Goal: Task Accomplishment & Management: Use online tool/utility

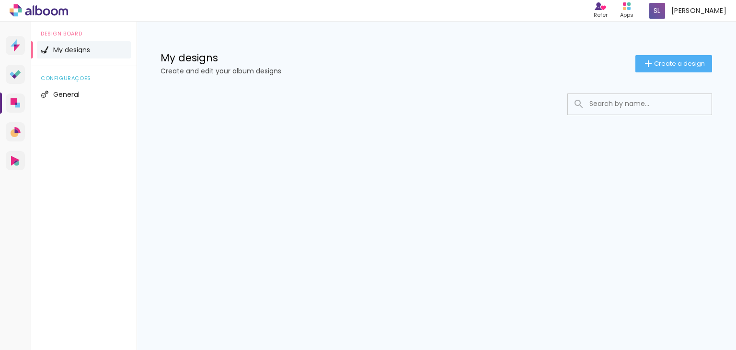
scroll to position [26, 0]
click at [670, 66] on span "Create a design" at bounding box center [679, 63] width 51 height 6
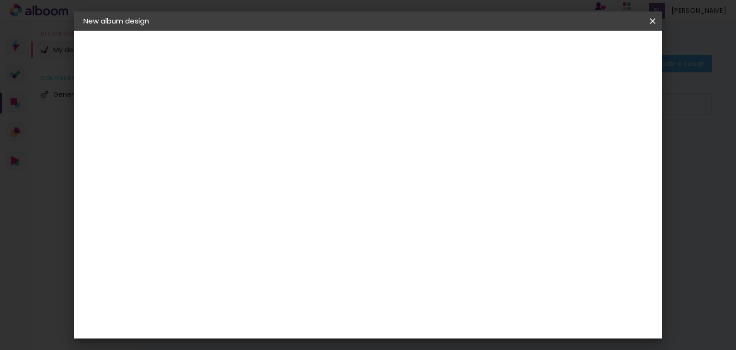
click at [240, 129] on input at bounding box center [240, 128] width 0 height 15
type input "wedding album"
type paper-input "wedding album"
drag, startPoint x: 107, startPoint y: 102, endPoint x: 99, endPoint y: 101, distance: 8.3
click at [106, 102] on div "2. Specs" at bounding box center [135, 97] width 105 height 11
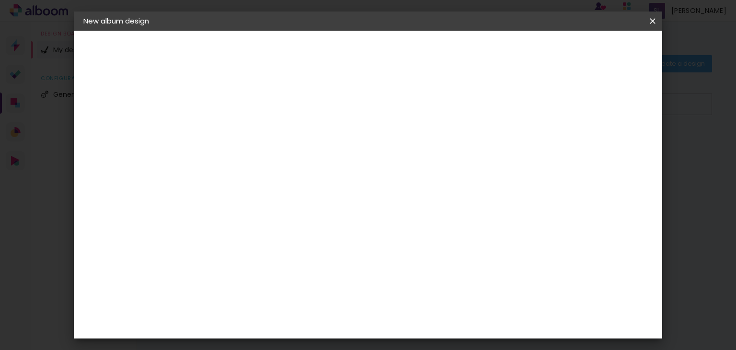
click at [86, 98] on iron-icon at bounding box center [88, 97] width 11 height 11
click at [0, 0] on slot "Next" at bounding box center [0, 0] width 0 height 0
click at [340, 152] on paper-item "Free Size" at bounding box center [309, 145] width 62 height 21
click at [294, 146] on iron-icon at bounding box center [288, 145] width 11 height 11
click at [255, 158] on input "text" at bounding box center [235, 164] width 39 height 12
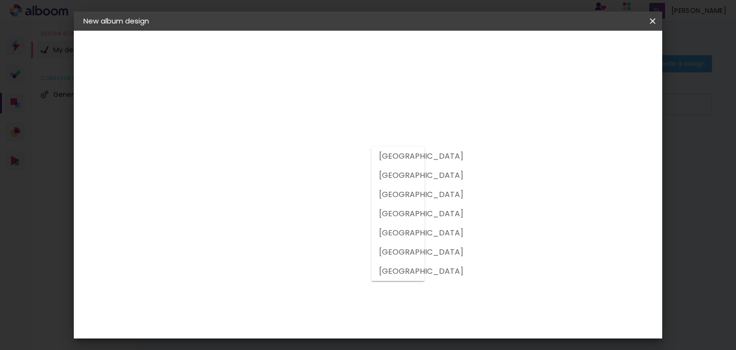
click at [345, 112] on div "Supplier Choose a supplier or continue with free size Previous Next" at bounding box center [276, 71] width 156 height 81
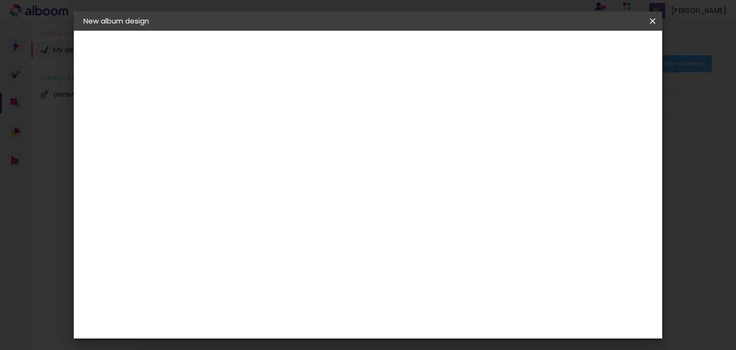
click at [266, 159] on paper-input-container "Operation country" at bounding box center [240, 164] width 54 height 22
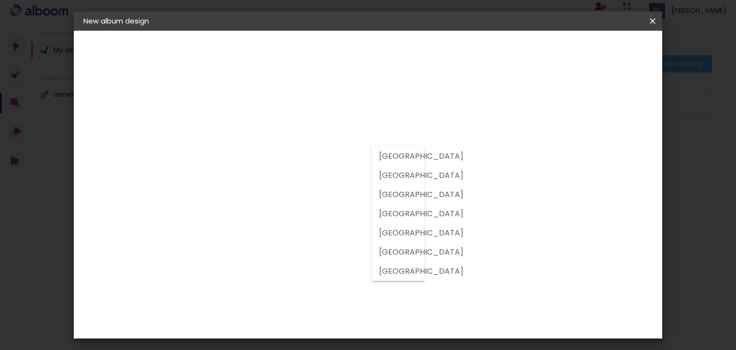
click at [419, 155] on div at bounding box center [397, 214] width 53 height 134
click at [418, 152] on div at bounding box center [397, 214] width 53 height 134
drag, startPoint x: 417, startPoint y: 152, endPoint x: 406, endPoint y: 181, distance: 30.3
click at [416, 152] on div at bounding box center [397, 214] width 53 height 134
drag, startPoint x: 403, startPoint y: 188, endPoint x: 394, endPoint y: 204, distance: 18.9
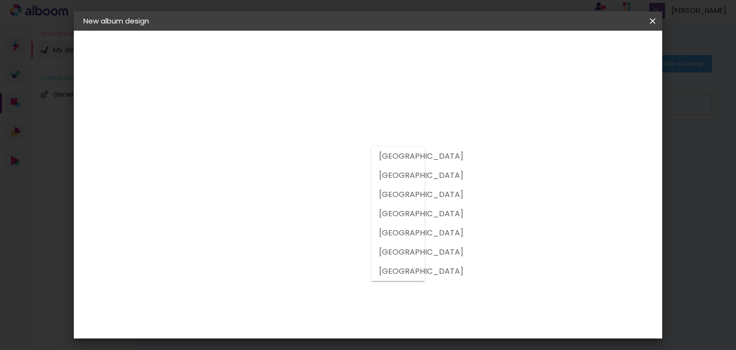
click at [398, 195] on div at bounding box center [397, 214] width 53 height 134
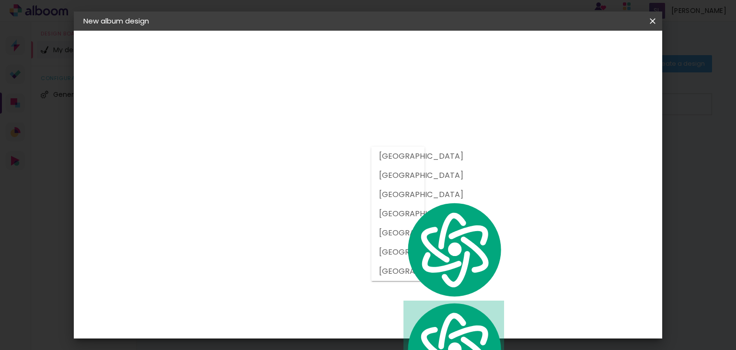
click at [385, 226] on paper-item "[GEOGRAPHIC_DATA]" at bounding box center [384, 232] width 26 height 19
type input "[GEOGRAPHIC_DATA]"
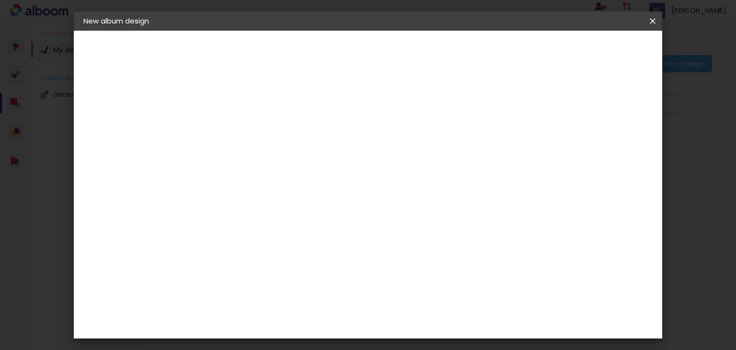
click at [283, 158] on input "[GEOGRAPHIC_DATA]" at bounding box center [249, 164] width 67 height 12
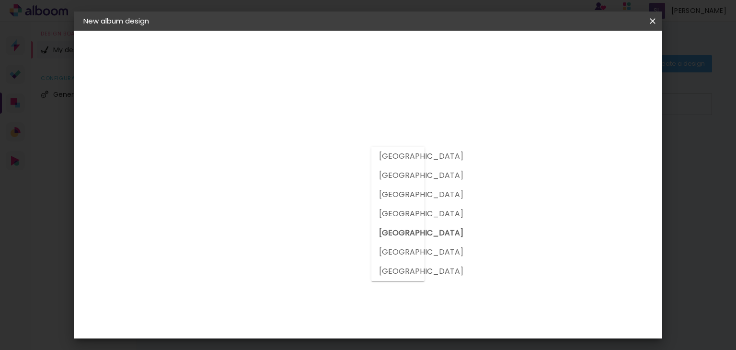
click at [330, 112] on div "Supplier Choose a supplier or continue with free size Previous Next" at bounding box center [293, 71] width 190 height 81
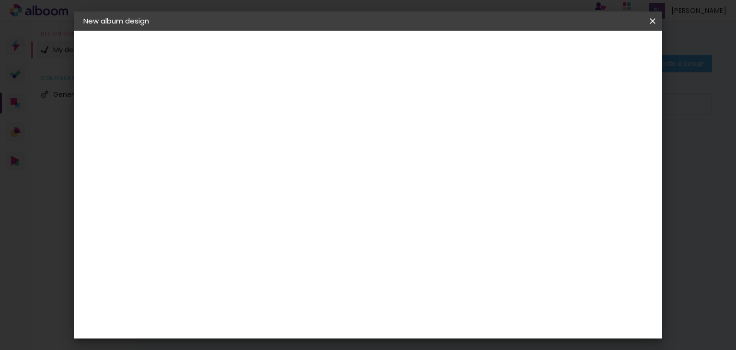
click at [290, 187] on input at bounding box center [253, 193] width 74 height 12
click at [283, 158] on input "[GEOGRAPHIC_DATA]" at bounding box center [249, 164] width 67 height 12
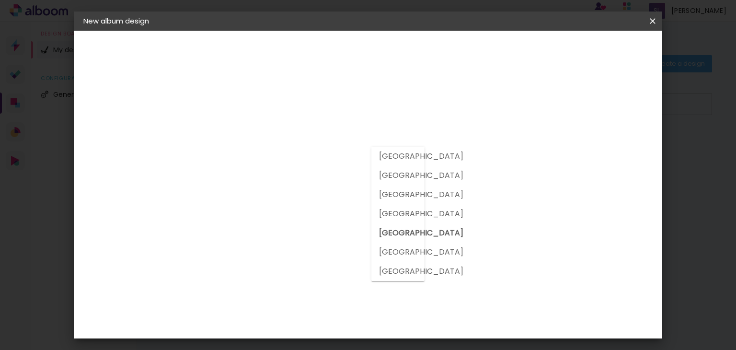
drag, startPoint x: 386, startPoint y: 197, endPoint x: 402, endPoint y: 156, distance: 43.7
click at [400, 146] on div at bounding box center [397, 209] width 53 height 134
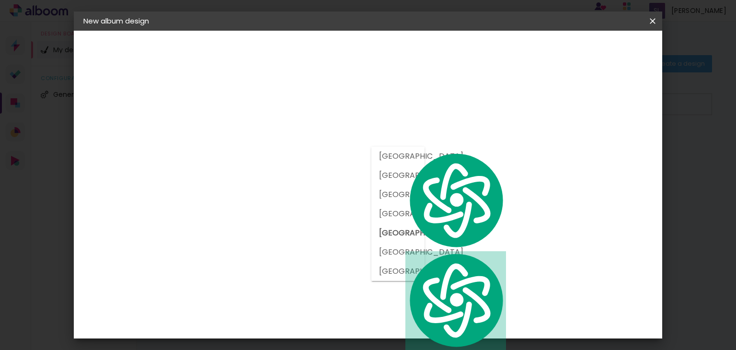
drag, startPoint x: 400, startPoint y: 267, endPoint x: 400, endPoint y: 144, distance: 122.6
click at [400, 143] on div at bounding box center [397, 209] width 53 height 134
drag, startPoint x: 452, startPoint y: 279, endPoint x: 425, endPoint y: 273, distance: 26.9
click at [388, 112] on div "Supplier Choose a supplier or continue with free size Previous Next" at bounding box center [293, 71] width 190 height 81
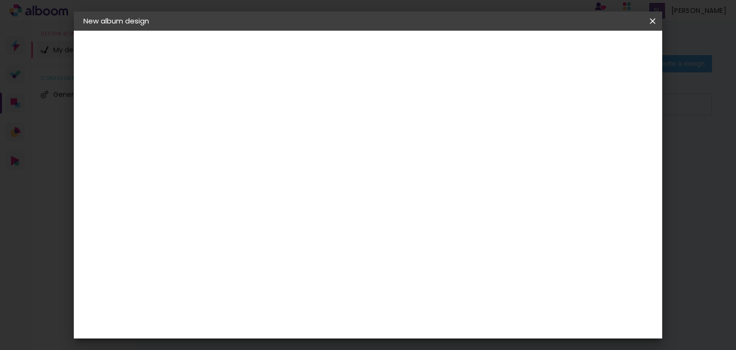
click at [269, 158] on input "[GEOGRAPHIC_DATA]" at bounding box center [249, 164] width 67 height 12
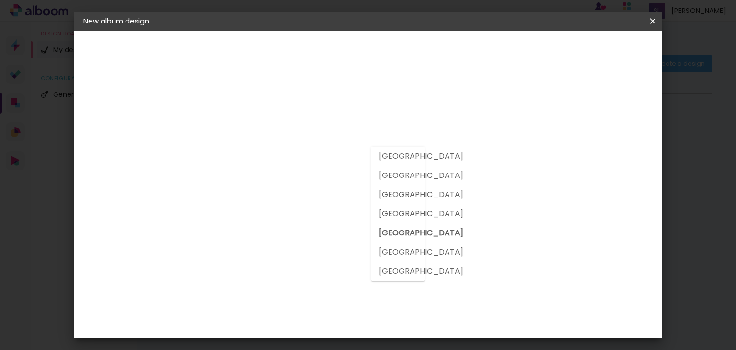
click at [362, 200] on div "Suggest an album company" at bounding box center [344, 203] width 36 height 23
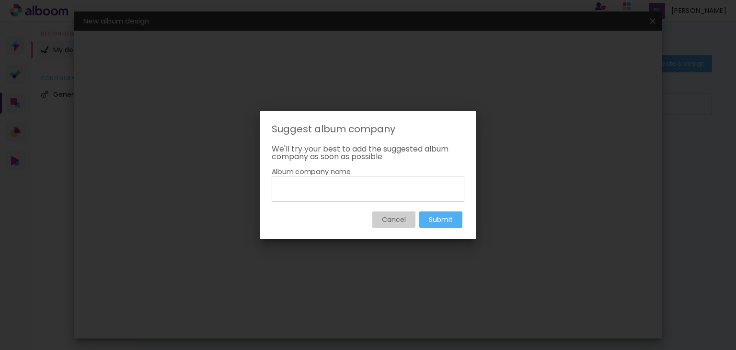
click at [0, 0] on slot "Cancel" at bounding box center [0, 0] width 0 height 0
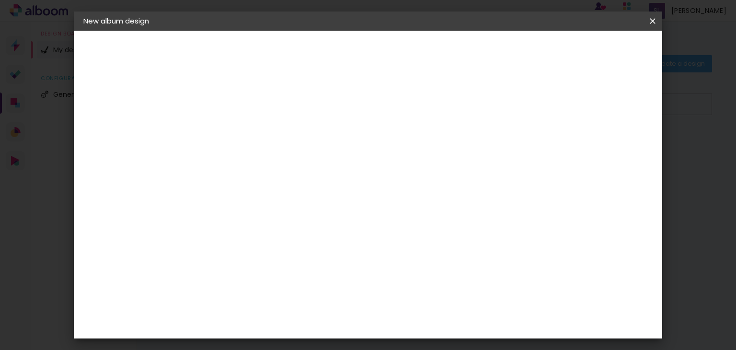
click at [260, 158] on input "[GEOGRAPHIC_DATA]" at bounding box center [249, 164] width 67 height 12
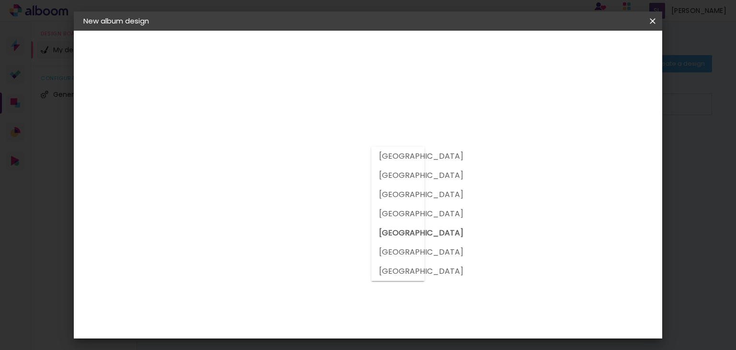
click at [0, 0] on slot "[GEOGRAPHIC_DATA]" at bounding box center [0, 0] width 0 height 0
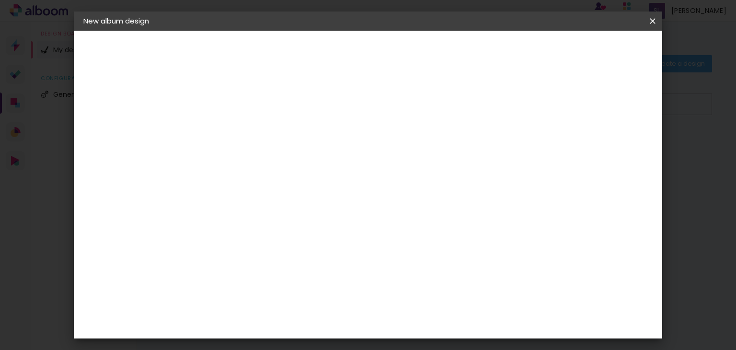
click at [262, 190] on paper-input-container at bounding box center [253, 193] width 81 height 22
click at [263, 187] on input at bounding box center [253, 193] width 74 height 12
click at [267, 223] on div "DreambooksPro" at bounding box center [264, 227] width 62 height 8
click at [281, 259] on paper-item "Floricolor" at bounding box center [253, 262] width 81 height 21
click at [374, 50] on paper-button "Next" at bounding box center [357, 51] width 34 height 16
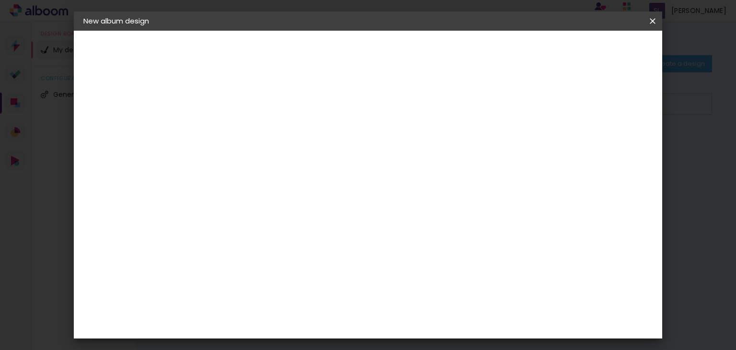
click at [278, 161] on iron-icon at bounding box center [271, 166] width 11 height 11
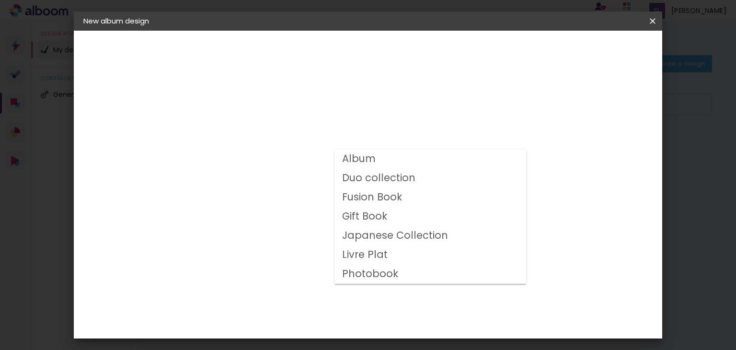
click at [0, 0] on slot "Album" at bounding box center [0, 0] width 0 height 0
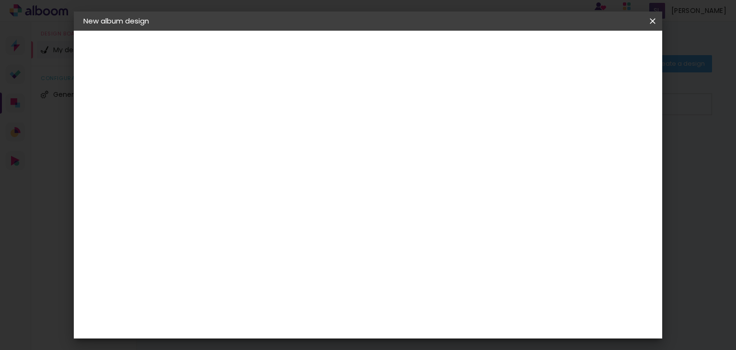
click at [351, 153] on input "Album" at bounding box center [295, 157] width 111 height 15
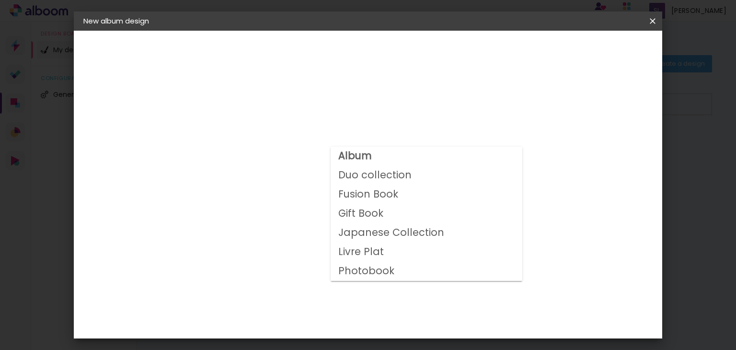
scroll to position [48, 0]
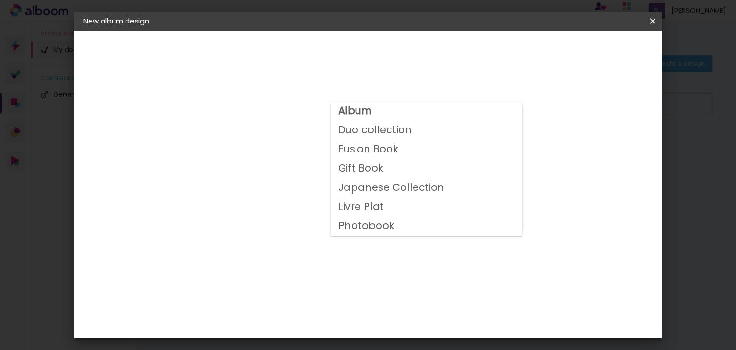
click at [0, 0] on slot "Photobook" at bounding box center [0, 0] width 0 height 0
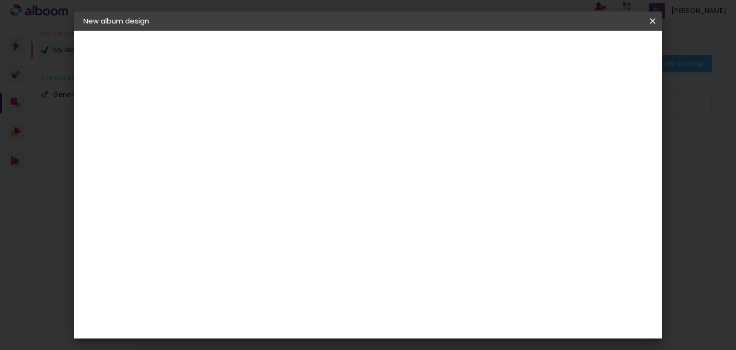
scroll to position [0, 0]
click at [351, 157] on input "Photobook" at bounding box center [295, 157] width 111 height 15
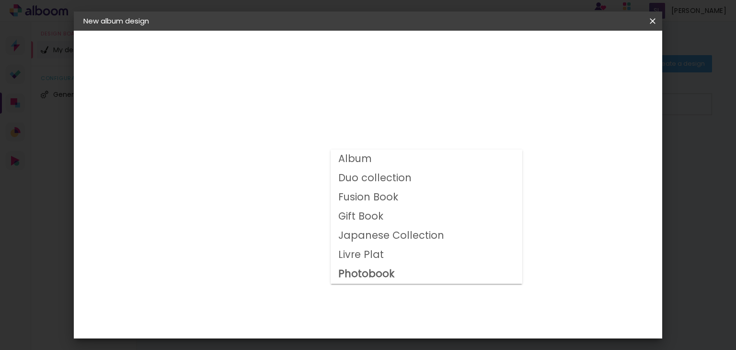
click at [372, 160] on paper-item "Album" at bounding box center [426, 158] width 192 height 19
type input "Album"
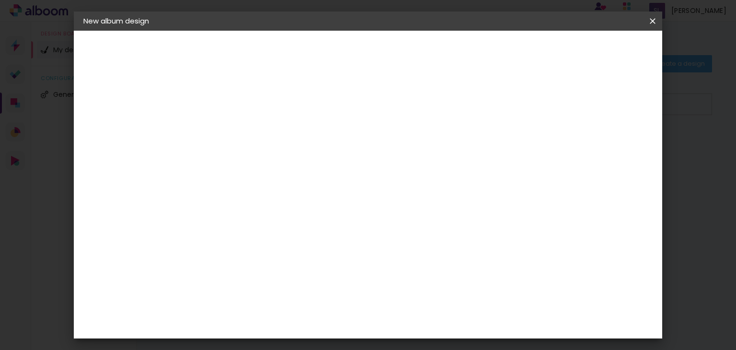
click at [303, 263] on span "30 × 40" at bounding box center [281, 271] width 43 height 20
click at [390, 50] on paper-button "Next" at bounding box center [372, 51] width 34 height 16
type input "3"
type paper-input "3"
click at [247, 97] on input "3" at bounding box center [232, 103] width 33 height 12
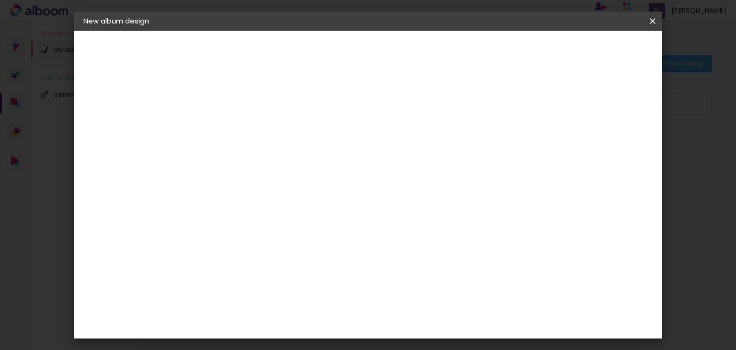
type input "4"
type paper-input "4"
click at [245, 100] on input "4" at bounding box center [232, 103] width 33 height 12
type input "3"
type paper-input "3"
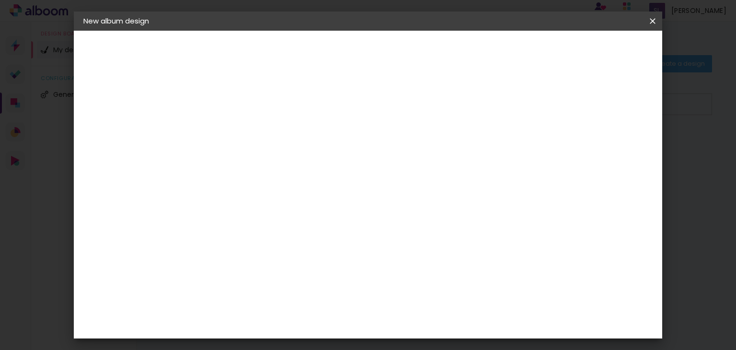
click at [243, 107] on input "3" at bounding box center [232, 103] width 33 height 12
type input "2"
type paper-input "2"
click at [243, 107] on input "2" at bounding box center [232, 103] width 33 height 12
click at [340, 217] on div at bounding box center [329, 204] width 75 height 49
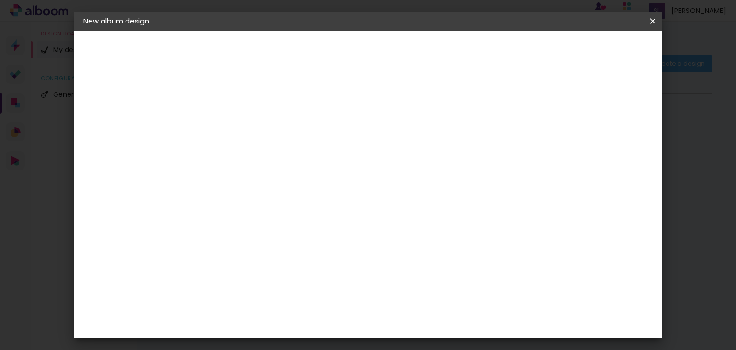
click at [555, 107] on div at bounding box center [550, 103] width 9 height 9
type paper-checkbox "on"
click at [555, 107] on div at bounding box center [550, 103] width 9 height 9
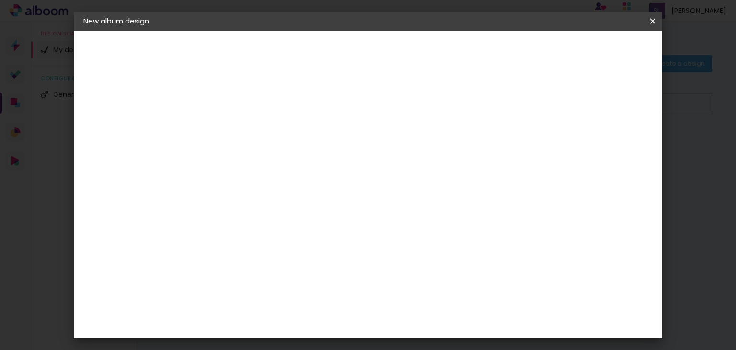
click at [555, 107] on div at bounding box center [550, 103] width 9 height 9
click at [86, 101] on iron-icon at bounding box center [88, 97] width 11 height 11
drag, startPoint x: 107, startPoint y: 73, endPoint x: 109, endPoint y: 117, distance: 44.1
click at [0, 0] on slot "wedding album" at bounding box center [0, 0] width 0 height 0
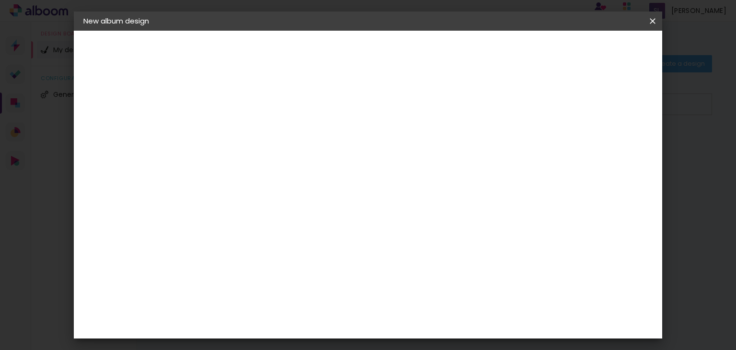
click at [280, 54] on paper-button "Next" at bounding box center [262, 51] width 34 height 16
click at [269, 259] on div "Floricolor" at bounding box center [250, 263] width 35 height 8
click at [0, 0] on slot "Next" at bounding box center [0, 0] width 0 height 0
click at [0, 0] on slot "Previous" at bounding box center [0, 0] width 0 height 0
click at [294, 159] on paper-input-container "Operation country [GEOGRAPHIC_DATA]" at bounding box center [253, 164] width 81 height 22
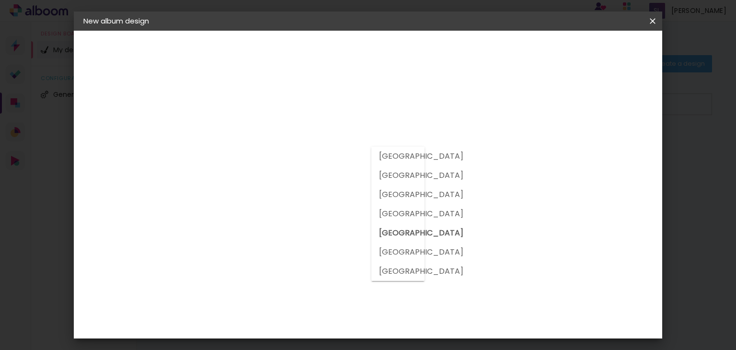
click at [0, 0] on slot "[GEOGRAPHIC_DATA]" at bounding box center [0, 0] width 0 height 0
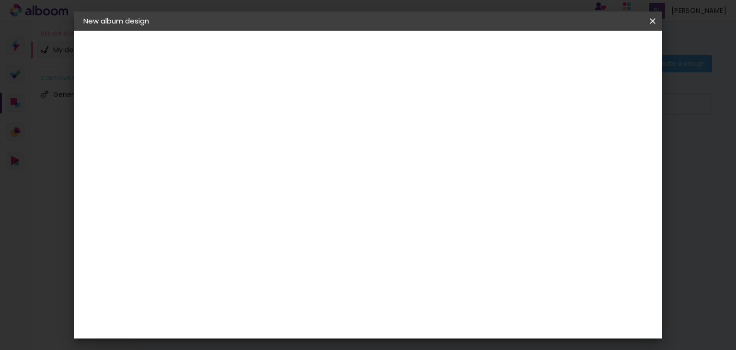
click at [290, 187] on input at bounding box center [253, 193] width 74 height 12
click at [0, 0] on slot "Free Size" at bounding box center [0, 0] width 0 height 0
click at [290, 187] on input at bounding box center [253, 193] width 74 height 12
click at [283, 158] on input "[GEOGRAPHIC_DATA]" at bounding box center [249, 164] width 67 height 12
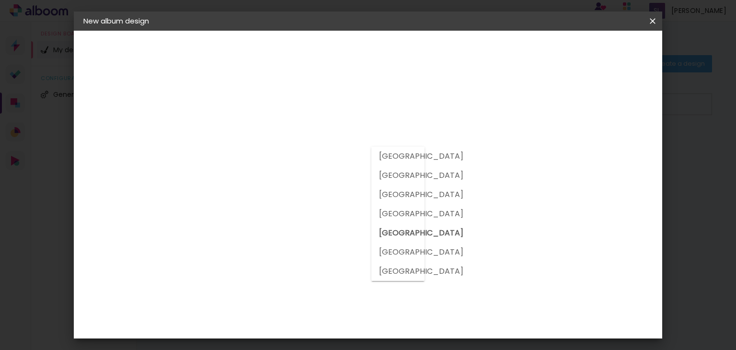
click at [0, 0] on slot "[GEOGRAPHIC_DATA]" at bounding box center [0, 0] width 0 height 0
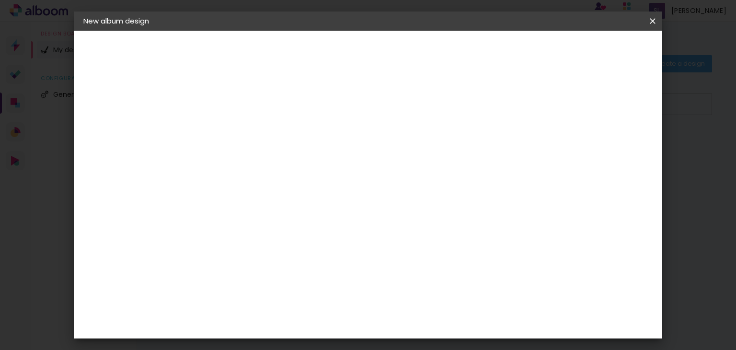
click at [290, 187] on input at bounding box center [253, 193] width 74 height 12
click at [295, 223] on div "DreambooksPro" at bounding box center [264, 227] width 62 height 8
click at [294, 259] on paper-item "Floricolor" at bounding box center [253, 262] width 81 height 21
click at [294, 224] on paper-item "DreambooksPro" at bounding box center [253, 226] width 81 height 21
click at [294, 252] on paper-item "Floricolor" at bounding box center [253, 262] width 81 height 21
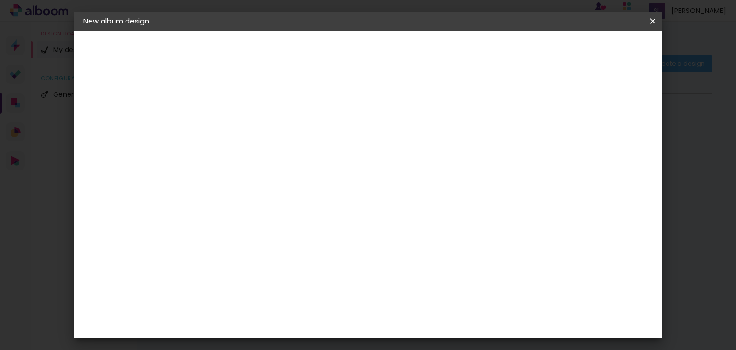
click at [0, 0] on slot "Next" at bounding box center [0, 0] width 0 height 0
click at [266, 159] on input "text" at bounding box center [253, 166] width 26 height 15
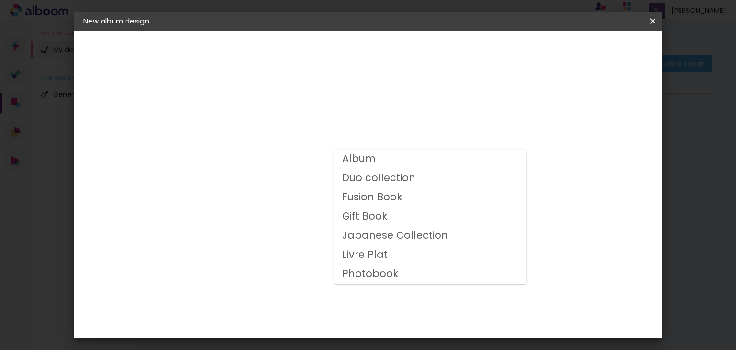
click at [375, 160] on paper-item "Album" at bounding box center [430, 158] width 192 height 19
type input "Album"
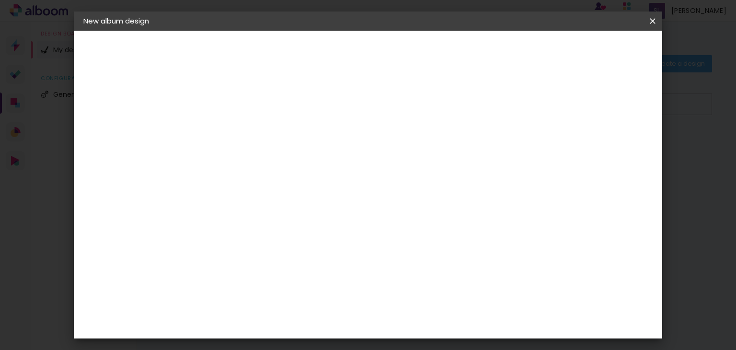
click at [303, 261] on span "30 × 40" at bounding box center [281, 271] width 43 height 20
click at [0, 0] on slot "Next" at bounding box center [0, 0] width 0 height 0
type input "3"
type paper-input "3"
click at [246, 98] on input "3" at bounding box center [232, 103] width 33 height 12
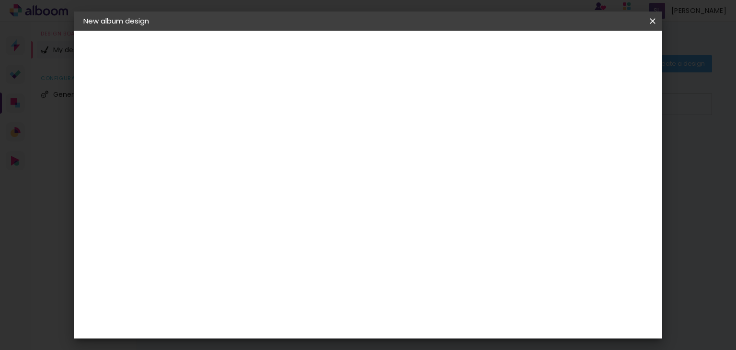
type input "4"
type paper-input "4"
click at [246, 98] on input "4" at bounding box center [232, 103] width 33 height 12
type input "5"
type paper-input "5"
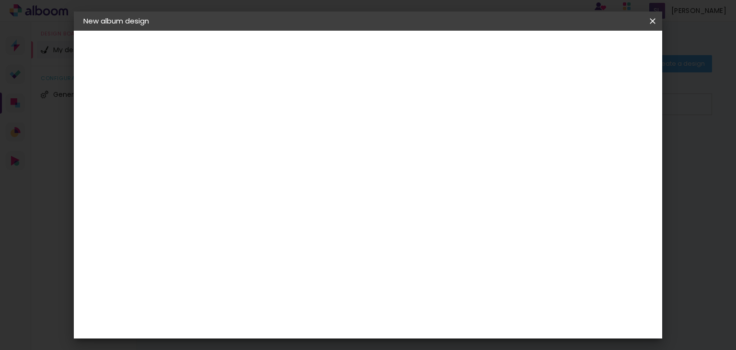
click at [246, 98] on input "5" at bounding box center [232, 103] width 33 height 12
type input "4"
type paper-input "4"
click at [246, 103] on input "4" at bounding box center [232, 103] width 33 height 12
type input "3"
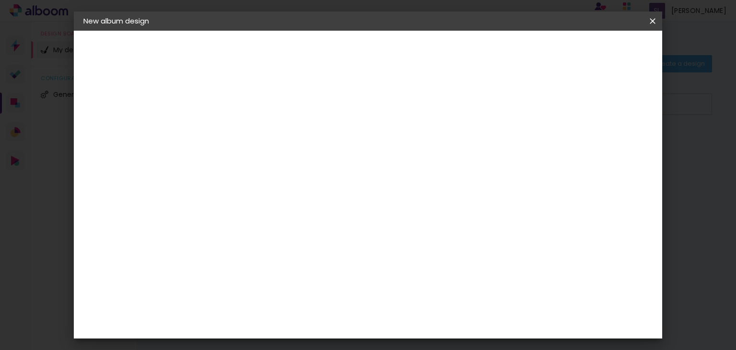
type paper-input "3"
click at [246, 103] on input "3" at bounding box center [232, 103] width 33 height 12
type input "2"
type paper-input "2"
click at [246, 103] on input "2" at bounding box center [232, 103] width 33 height 12
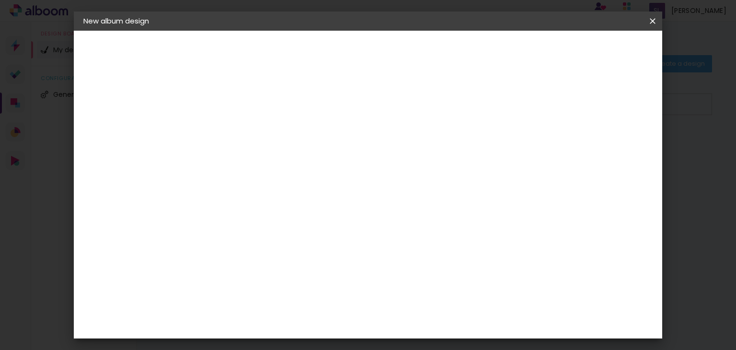
click at [555, 102] on div at bounding box center [550, 103] width 9 height 9
type input "3"
type paper-input "3"
click at [243, 97] on input "3" at bounding box center [232, 103] width 33 height 12
type input "2"
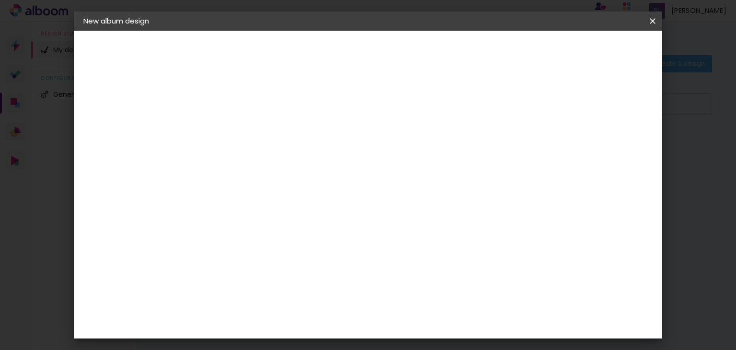
type paper-input "2"
click at [243, 106] on input "2" at bounding box center [232, 103] width 33 height 12
click at [555, 104] on div at bounding box center [550, 103] width 9 height 9
click at [592, 54] on span "Start design" at bounding box center [572, 50] width 40 height 7
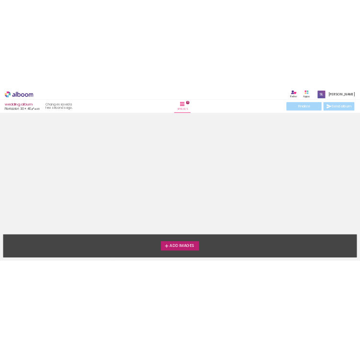
scroll to position [30, 0]
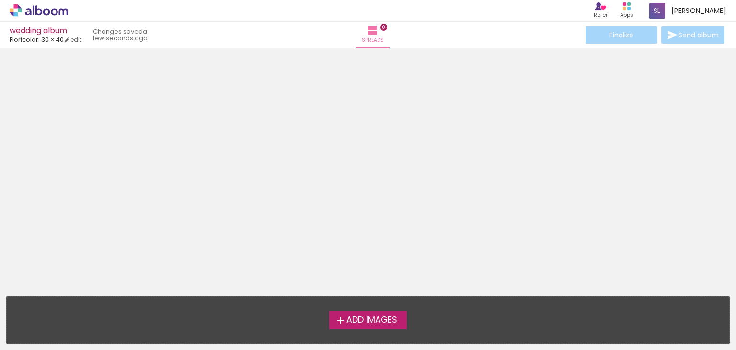
click at [358, 324] on span "Add Images" at bounding box center [371, 320] width 51 height 9
click at [0, 0] on input "file" at bounding box center [0, 0] width 0 height 0
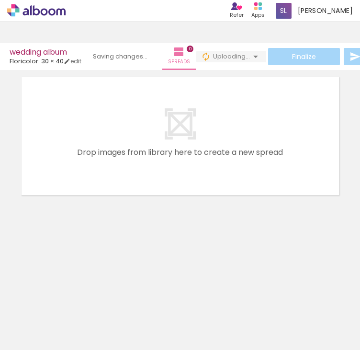
scroll to position [5, 0]
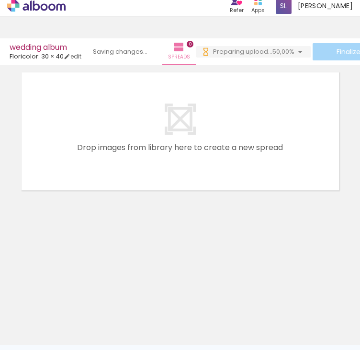
click at [32, 332] on span "Add Images" at bounding box center [30, 332] width 20 height 11
click at [0, 0] on input "file" at bounding box center [0, 0] width 0 height 0
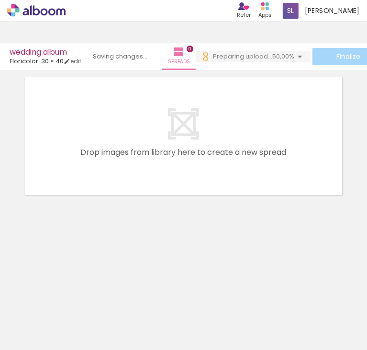
drag, startPoint x: 199, startPoint y: 306, endPoint x: 104, endPoint y: 293, distance: 95.8
click at [70, 307] on iron-horizontal-list at bounding box center [60, 320] width 19 height 60
click at [18, 334] on iron-icon at bounding box center [13, 336] width 11 height 11
click at [0, 0] on input "file" at bounding box center [0, 0] width 0 height 0
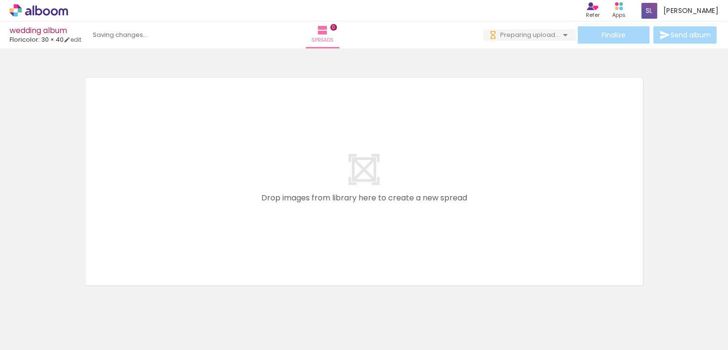
click at [92, 316] on div at bounding box center [87, 317] width 43 height 47
click at [134, 321] on div at bounding box center [140, 318] width 47 height 32
click at [109, 326] on div at bounding box center [87, 317] width 43 height 47
click at [139, 326] on div at bounding box center [140, 318] width 47 height 32
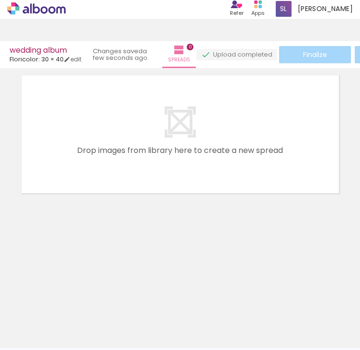
scroll to position [5, 0]
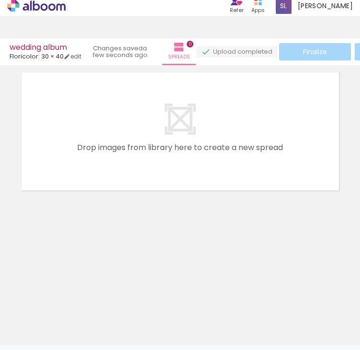
click at [36, 329] on span "Add Images" at bounding box center [30, 332] width 20 height 11
click at [0, 0] on input "file" at bounding box center [0, 0] width 0 height 0
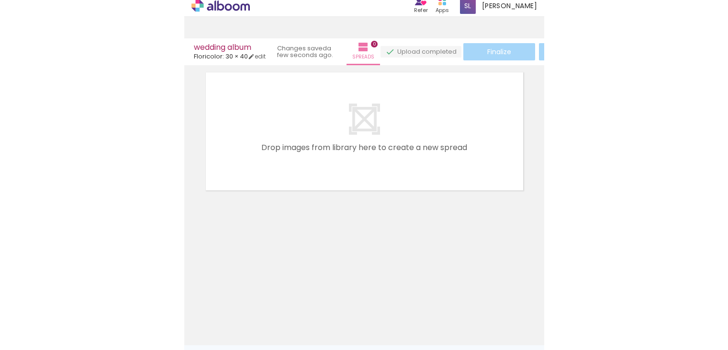
scroll to position [0, 0]
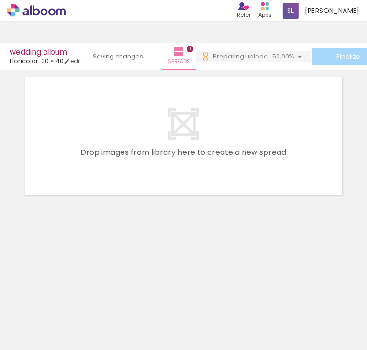
click at [26, 332] on span "Add Images" at bounding box center [30, 336] width 20 height 11
click at [0, 0] on input "file" at bounding box center [0, 0] width 0 height 0
click at [19, 332] on iron-icon at bounding box center [13, 336] width 11 height 11
click at [0, 0] on input "file" at bounding box center [0, 0] width 0 height 0
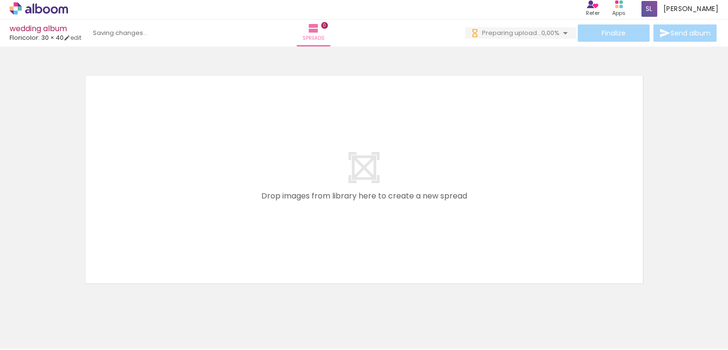
scroll to position [5, 0]
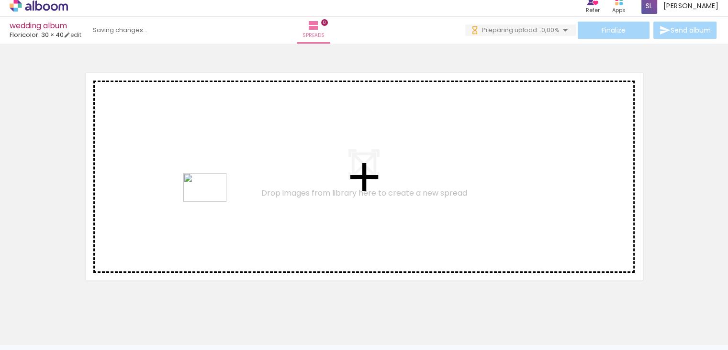
drag, startPoint x: 159, startPoint y: 306, endPoint x: 214, endPoint y: 206, distance: 114.7
click at [214, 199] on quentale-workspace at bounding box center [364, 170] width 728 height 350
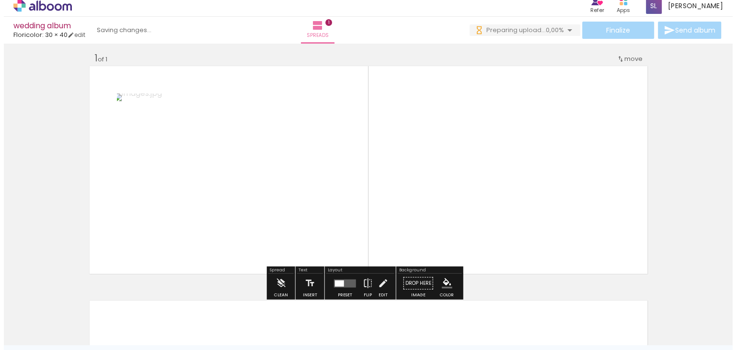
scroll to position [7, 0]
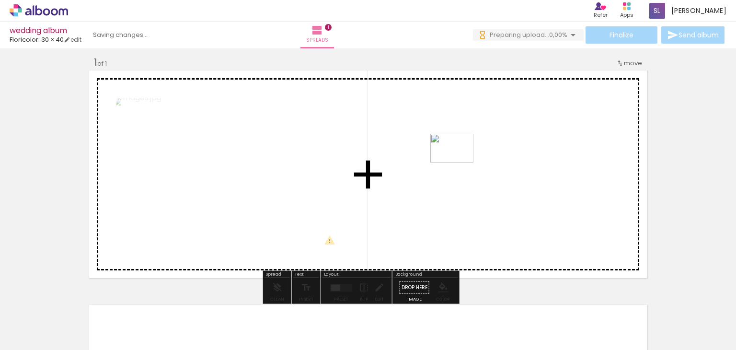
drag, startPoint x: 109, startPoint y: 321, endPoint x: 469, endPoint y: 176, distance: 388.0
click at [469, 176] on quentale-workspace at bounding box center [368, 175] width 736 height 350
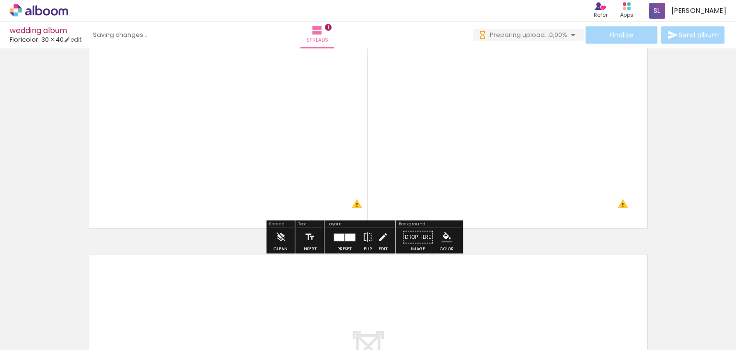
scroll to position [55, 0]
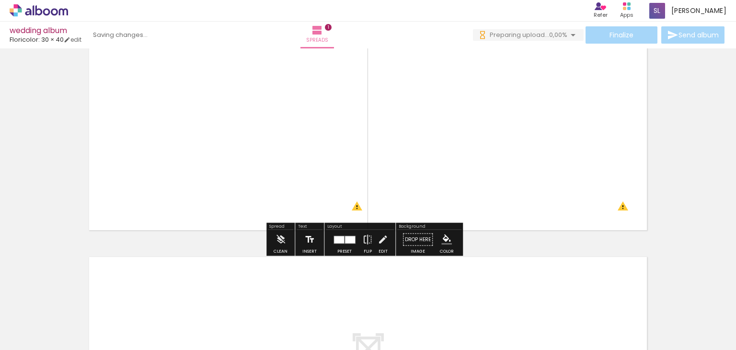
click at [310, 246] on iron-icon at bounding box center [309, 239] width 11 height 19
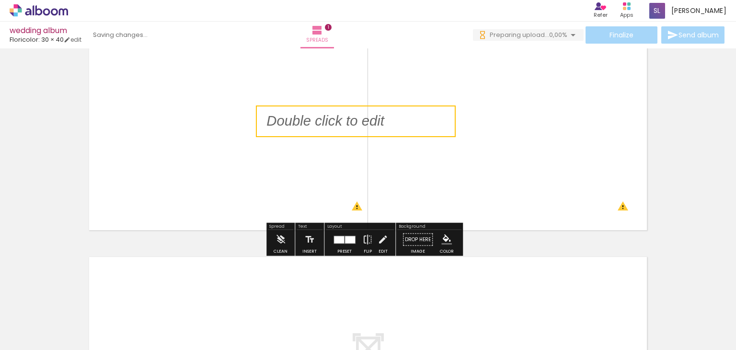
click at [339, 242] on div at bounding box center [339, 239] width 10 height 7
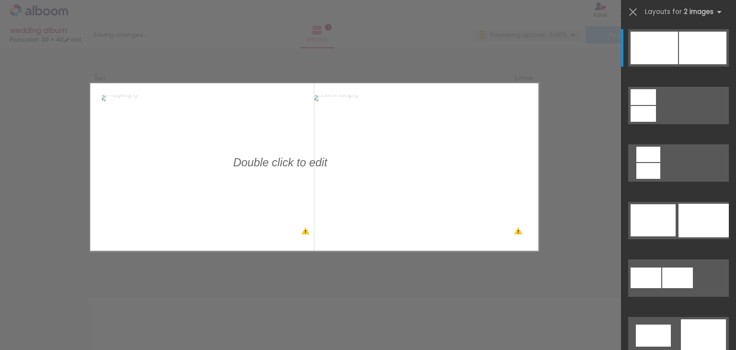
scroll to position [12, 0]
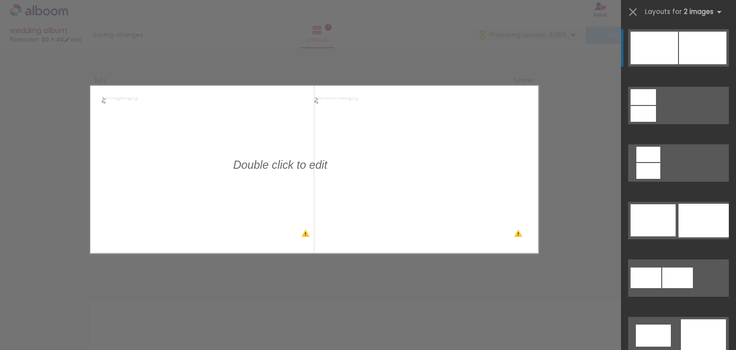
click at [668, 47] on div at bounding box center [653, 48] width 47 height 33
click at [664, 104] on quentale-layouter at bounding box center [678, 105] width 101 height 37
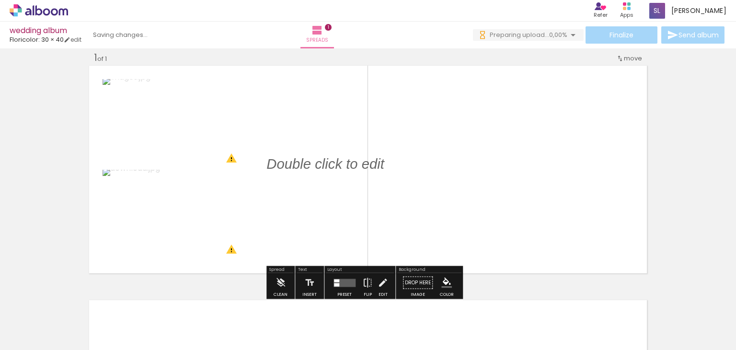
click at [326, 281] on div "Preset Flip Edit" at bounding box center [360, 285] width 68 height 24
click at [337, 281] on quentale-layouter at bounding box center [344, 282] width 22 height 8
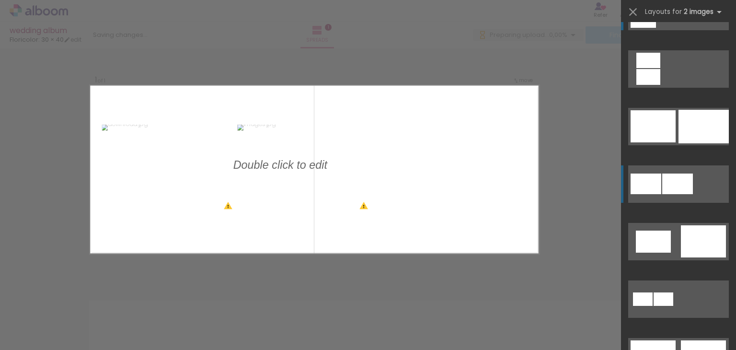
scroll to position [96, 0]
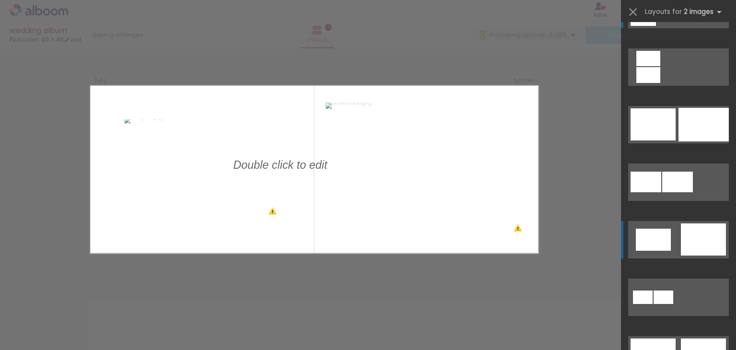
click at [654, 247] on div at bounding box center [652, 239] width 35 height 22
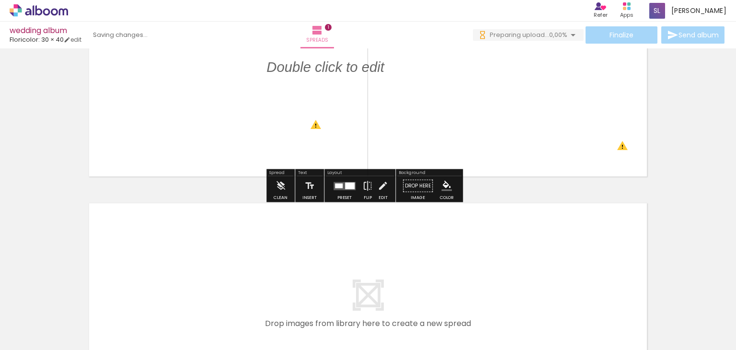
scroll to position [0, 0]
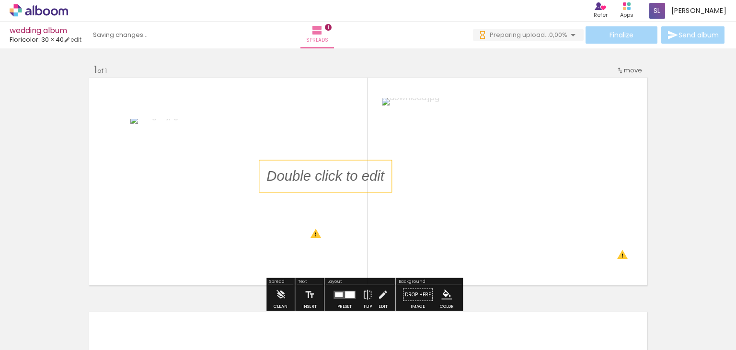
click at [341, 170] on p at bounding box center [332, 176] width 132 height 20
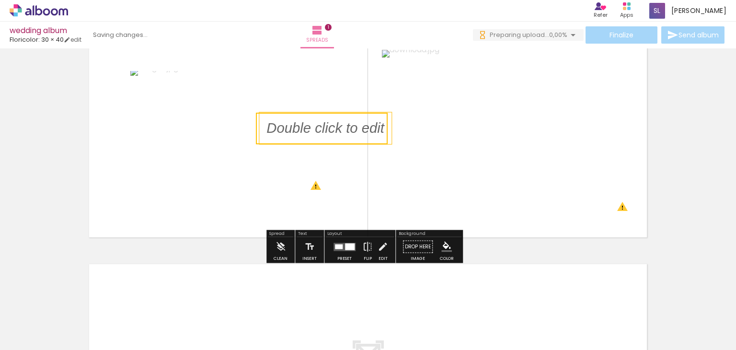
click at [282, 129] on quentale-selection at bounding box center [322, 129] width 132 height 32
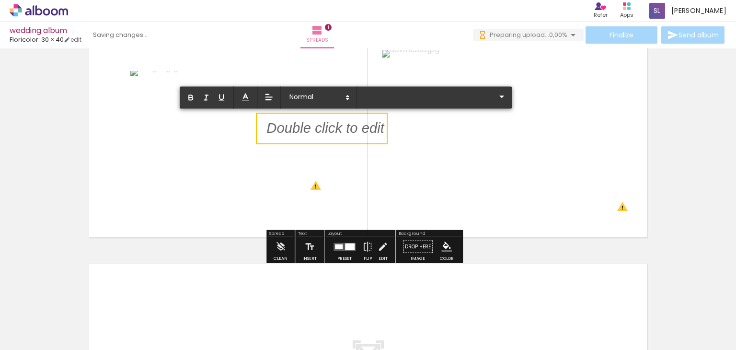
click at [282, 129] on p at bounding box center [325, 134] width 118 height 20
click at [226, 128] on quentale-layouter at bounding box center [368, 133] width 560 height 210
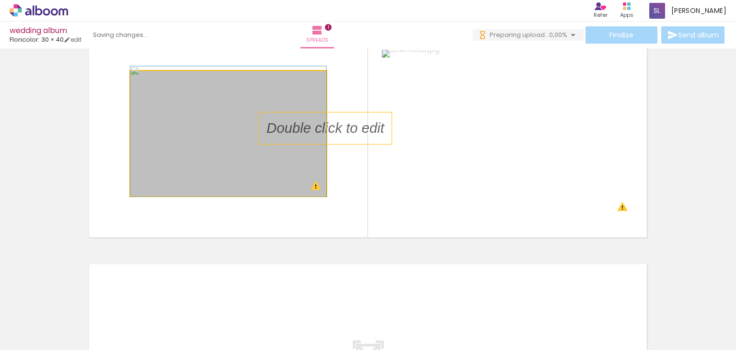
drag, startPoint x: 226, startPoint y: 128, endPoint x: 198, endPoint y: 126, distance: 27.8
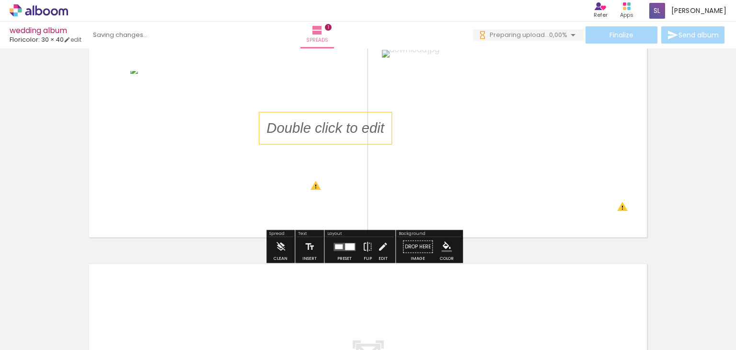
click at [333, 127] on p at bounding box center [332, 128] width 132 height 20
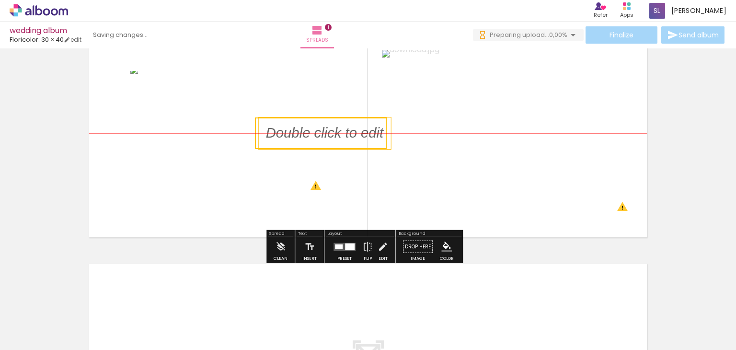
click at [332, 127] on quentale-selection at bounding box center [321, 133] width 132 height 32
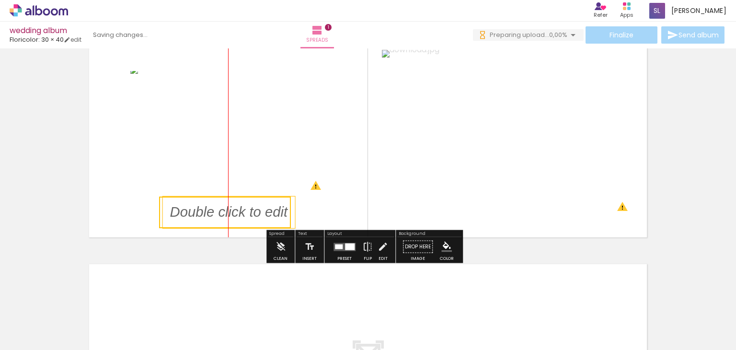
drag, startPoint x: 332, startPoint y: 131, endPoint x: 237, endPoint y: 210, distance: 123.8
click at [237, 210] on quentale-selection at bounding box center [225, 212] width 132 height 32
click at [239, 205] on quentale-selection at bounding box center [225, 212] width 132 height 32
type input "Sans Serif"
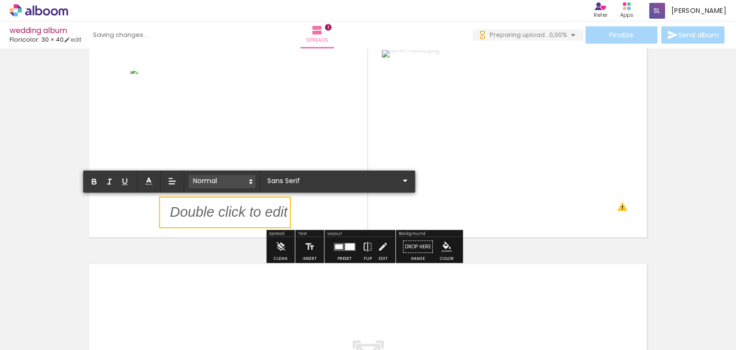
click at [234, 183] on span at bounding box center [222, 181] width 67 height 13
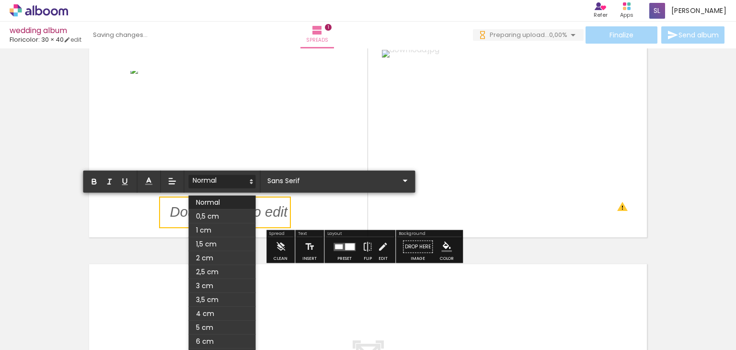
drag, startPoint x: 136, startPoint y: 209, endPoint x: 148, endPoint y: 213, distance: 12.6
click at [136, 209] on quentale-layouter at bounding box center [368, 133] width 560 height 210
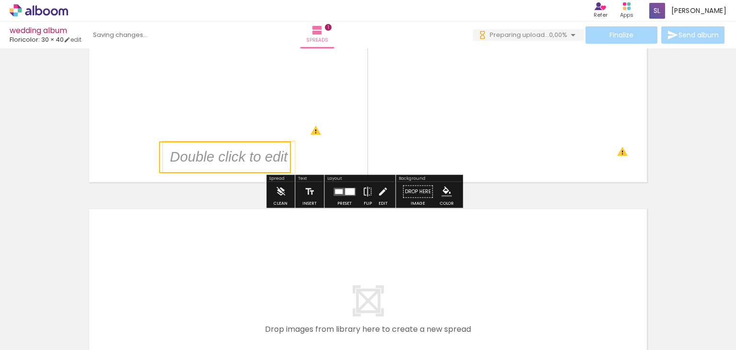
scroll to position [264, 0]
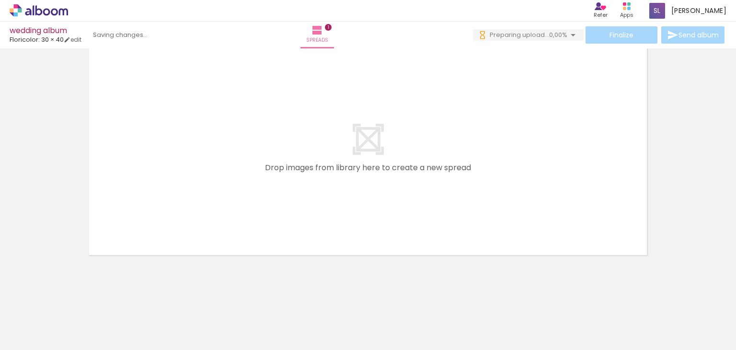
click at [125, 297] on iron-icon at bounding box center [120, 298] width 10 height 10
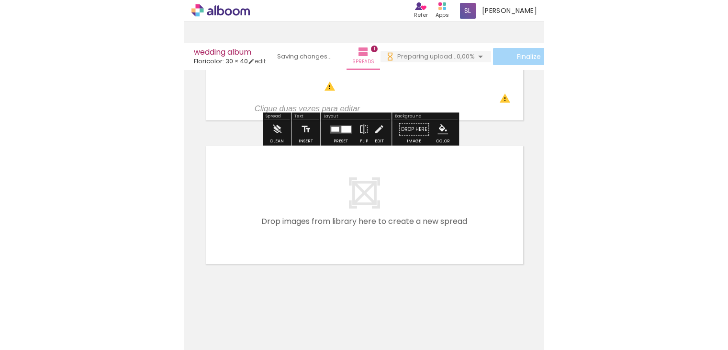
scroll to position [83, 0]
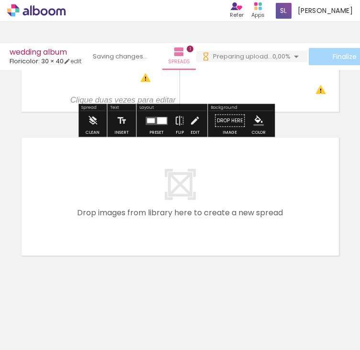
click at [102, 205] on quentale-layouter at bounding box center [180, 196] width 319 height 120
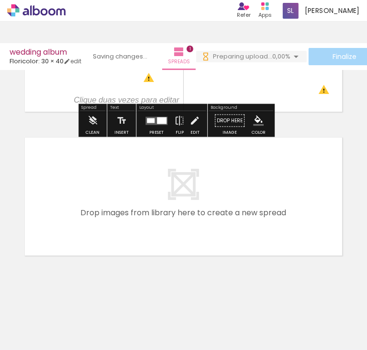
click at [141, 182] on quentale-layouter at bounding box center [183, 196] width 319 height 120
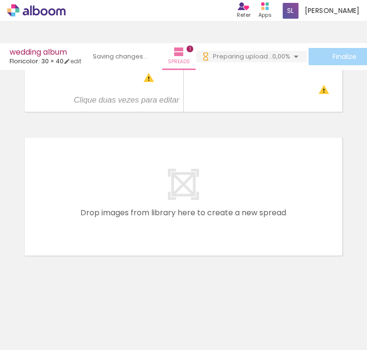
click at [20, 340] on iron-icon at bounding box center [13, 336] width 11 height 11
click at [0, 0] on input "file" at bounding box center [0, 0] width 0 height 0
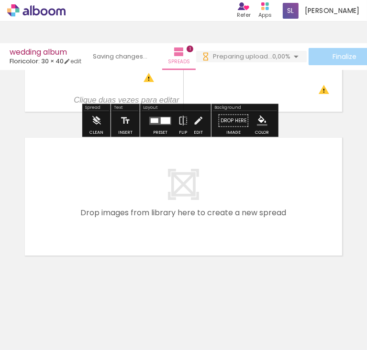
click at [36, 324] on input "All images" at bounding box center [23, 328] width 28 height 8
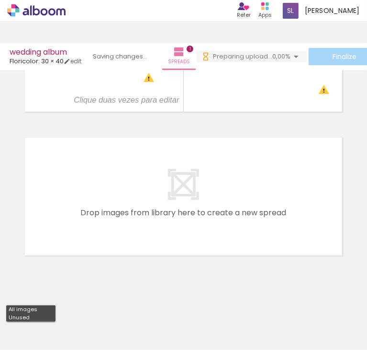
click at [0, 0] on slot "All images" at bounding box center [0, 0] width 0 height 0
click at [48, 326] on div "Library 2 images All images Unused Add Images" at bounding box center [25, 319] width 51 height 47
click at [48, 325] on div "Library 2 images All images Unused Add Images" at bounding box center [25, 319] width 51 height 47
click at [36, 319] on input "All images" at bounding box center [23, 321] width 28 height 8
click at [33, 317] on paper-item "Unused" at bounding box center [30, 317] width 49 height 8
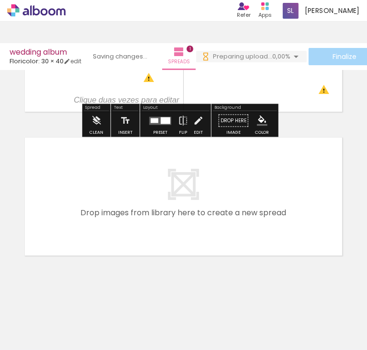
click at [40, 339] on span "Add Images" at bounding box center [30, 344] width 20 height 11
click at [0, 0] on input "file" at bounding box center [0, 0] width 0 height 0
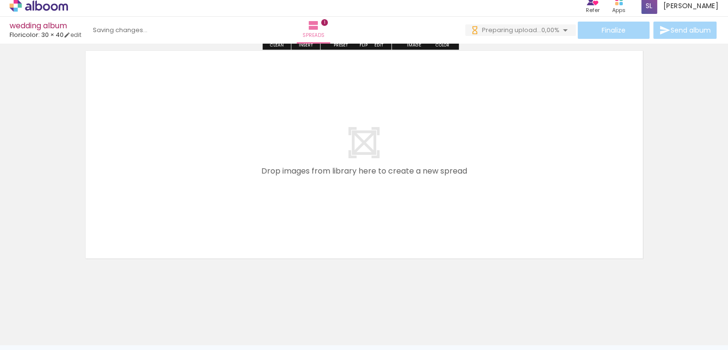
scroll to position [264, 0]
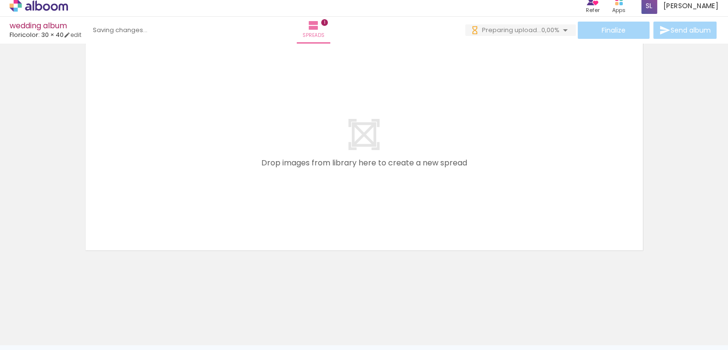
click at [111, 307] on div at bounding box center [87, 312] width 47 height 32
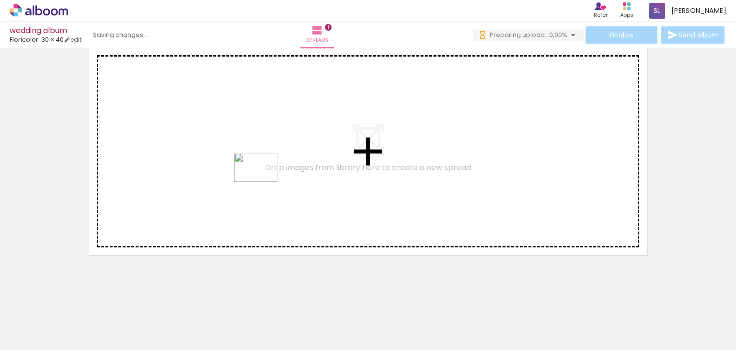
drag, startPoint x: 115, startPoint y: 315, endPoint x: 264, endPoint y: 181, distance: 199.8
click at [264, 181] on quentale-workspace at bounding box center [368, 175] width 736 height 350
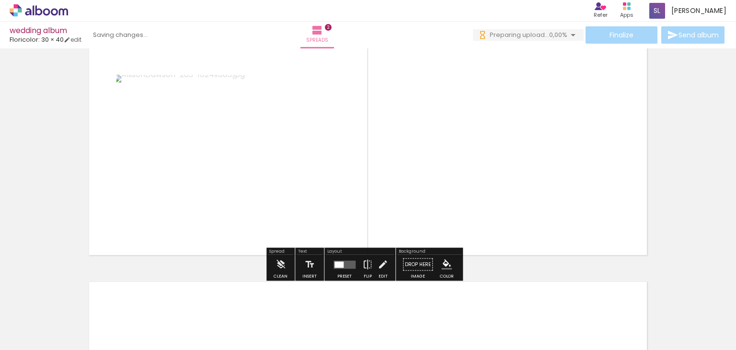
scroll to position [294, 0]
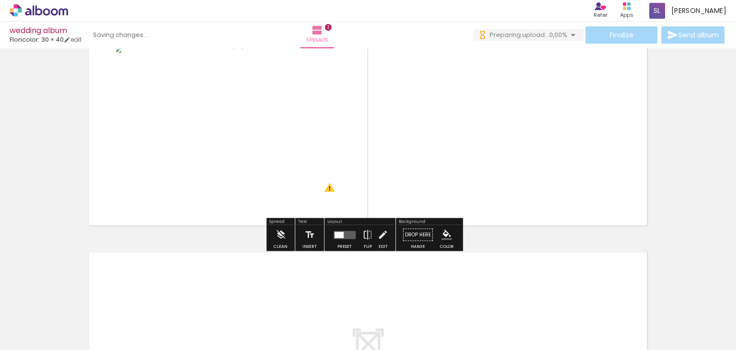
click at [27, 305] on span "0 of 3 fotos" at bounding box center [16, 309] width 21 height 19
click at [26, 307] on span "0 of 3 fotos" at bounding box center [16, 309] width 21 height 19
click at [44, 325] on iron-icon at bounding box center [40, 329] width 8 height 8
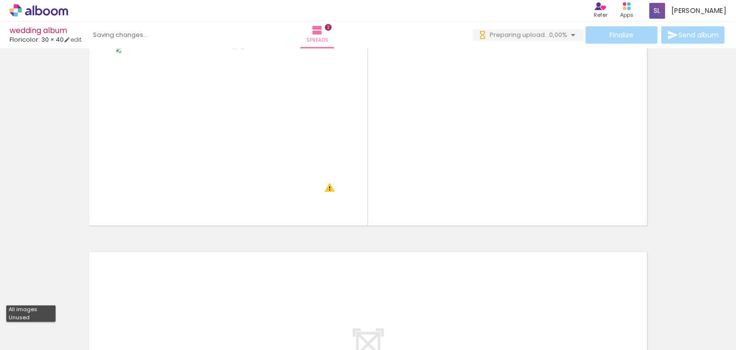
click at [52, 319] on paper-item "Unused" at bounding box center [30, 317] width 49 height 8
click at [44, 325] on iron-icon at bounding box center [40, 329] width 8 height 8
click at [46, 310] on paper-item "All images" at bounding box center [30, 309] width 49 height 8
type input "All images"
drag, startPoint x: 333, startPoint y: 324, endPoint x: 310, endPoint y: 326, distance: 23.1
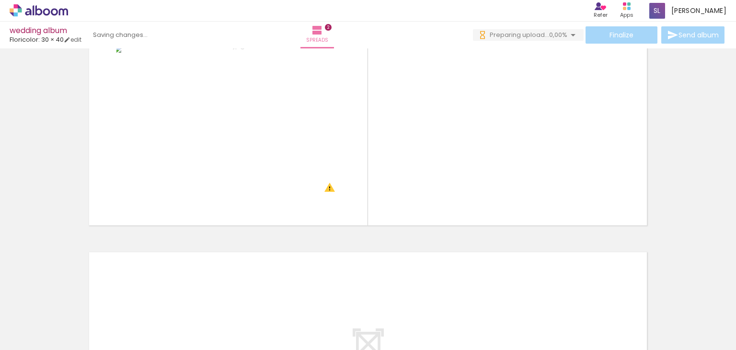
click at [70, 324] on iron-horizontal-list at bounding box center [60, 320] width 19 height 60
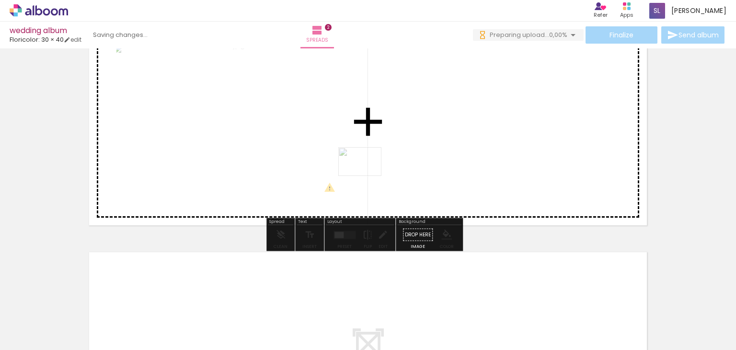
drag, startPoint x: 202, startPoint y: 316, endPoint x: 367, endPoint y: 176, distance: 216.4
click at [367, 176] on quentale-workspace at bounding box center [368, 175] width 736 height 350
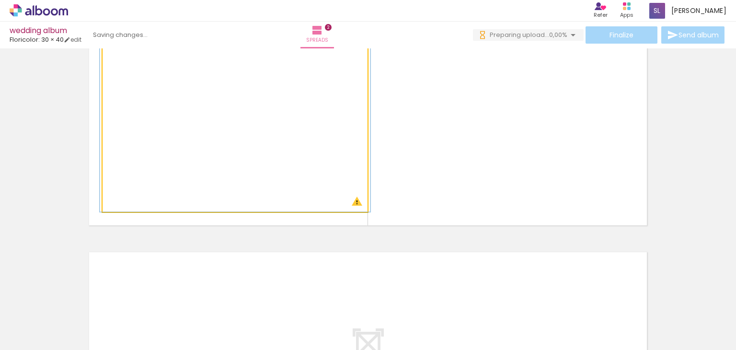
click at [249, 165] on quentale-photo at bounding box center [234, 121] width 265 height 181
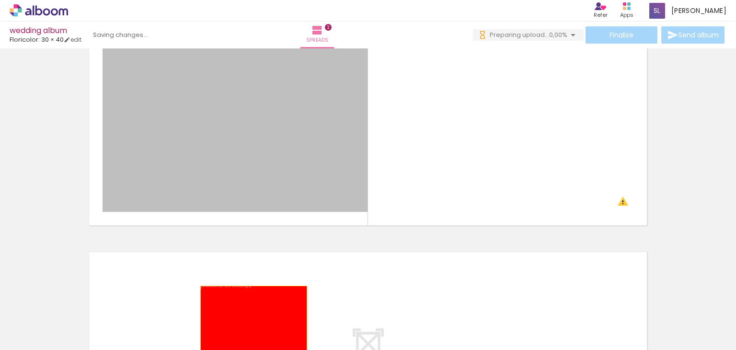
drag, startPoint x: 270, startPoint y: 150, endPoint x: 249, endPoint y: 324, distance: 175.1
click at [249, 324] on quentale-workspace at bounding box center [368, 175] width 736 height 350
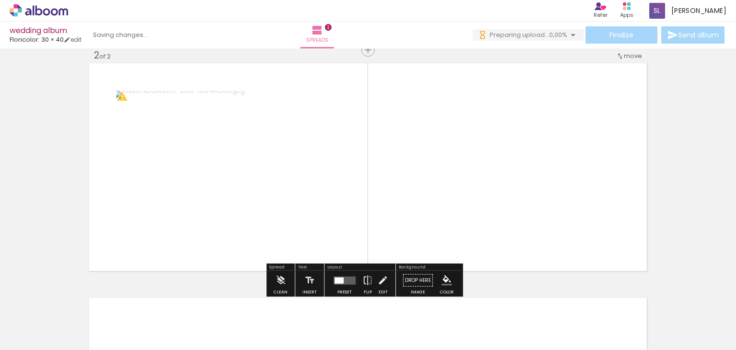
scroll to position [246, 0]
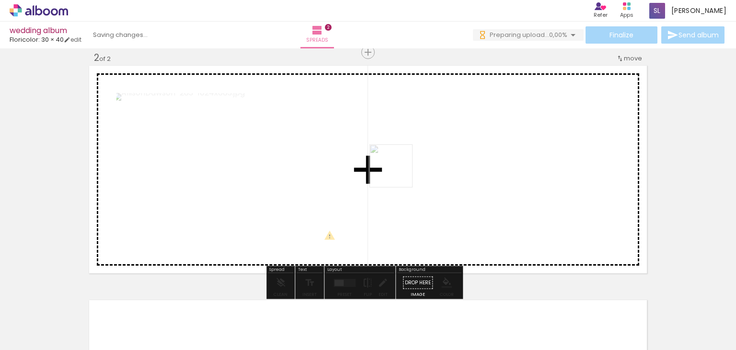
drag, startPoint x: 120, startPoint y: 313, endPoint x: 411, endPoint y: 164, distance: 326.6
click at [411, 164] on quentale-workspace at bounding box center [368, 175] width 736 height 350
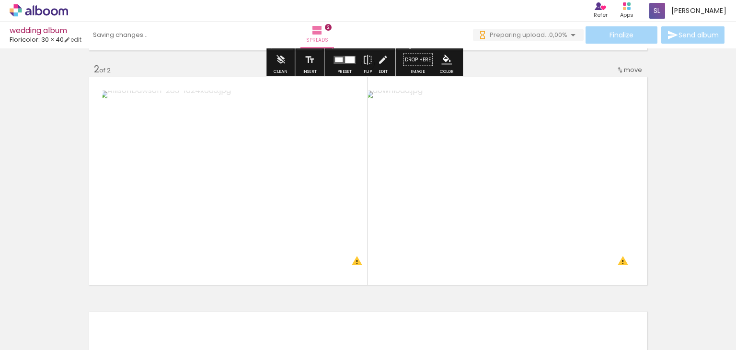
scroll to position [239, 0]
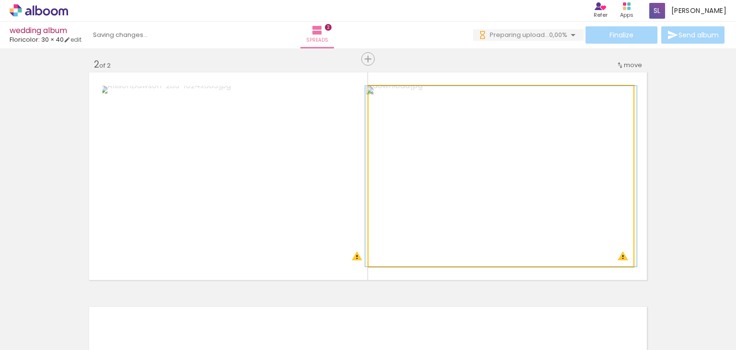
click at [623, 161] on quentale-photo at bounding box center [500, 176] width 265 height 181
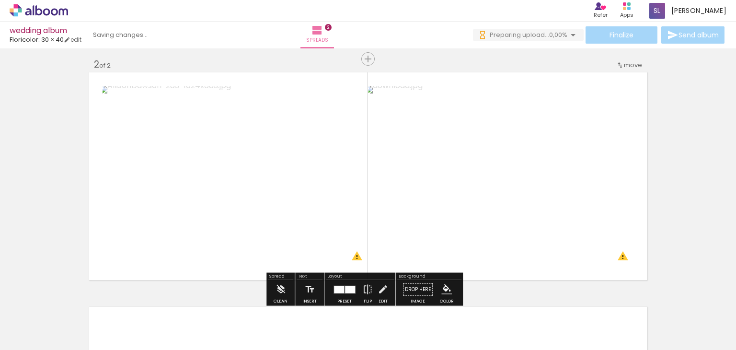
click at [662, 164] on div "Add spread 1 of 2 Add spread 2 of 2 Designbox will upscale your image in 1,201%…" at bounding box center [368, 163] width 736 height 703
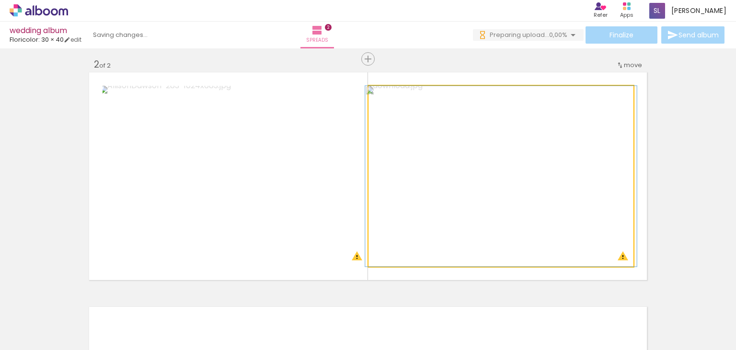
click at [612, 176] on quentale-photo at bounding box center [500, 176] width 265 height 181
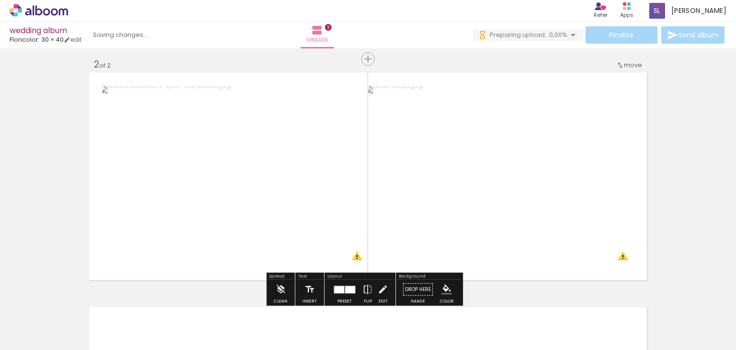
click at [274, 181] on quentale-photo at bounding box center [234, 176] width 265 height 181
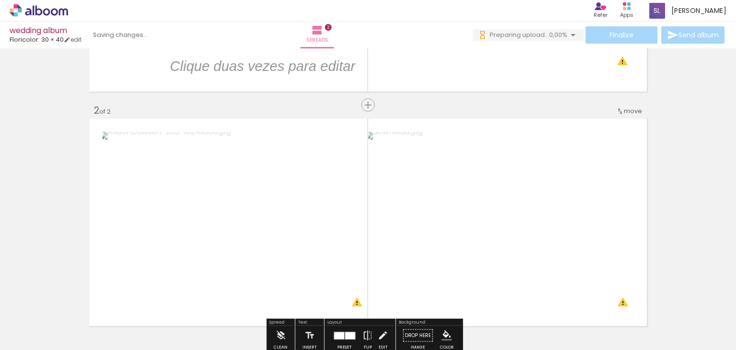
scroll to position [192, 0]
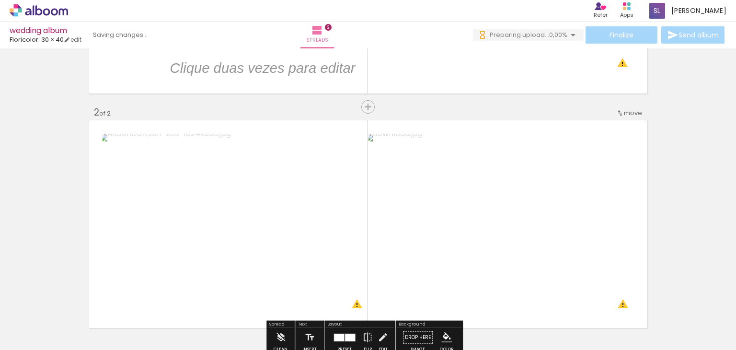
click at [331, 125] on quentale-layouter at bounding box center [368, 224] width 560 height 210
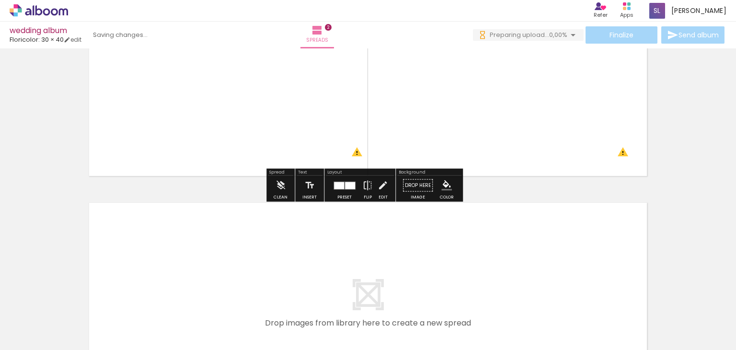
scroll to position [383, 0]
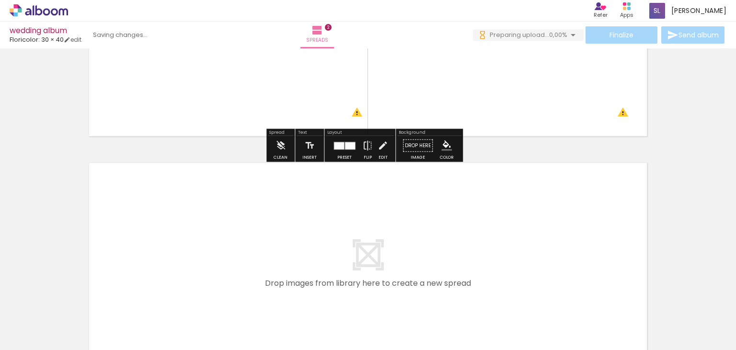
click at [351, 146] on div at bounding box center [350, 145] width 10 height 7
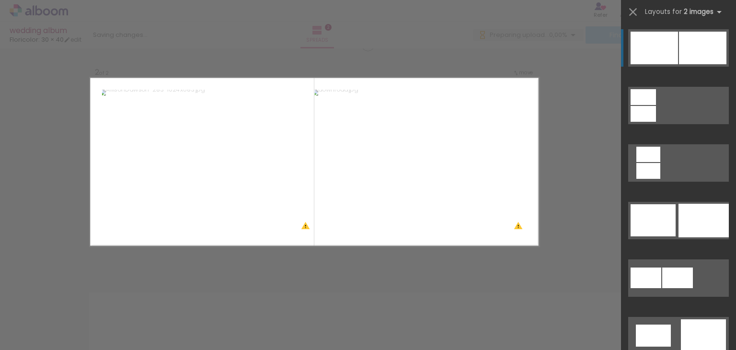
scroll to position [246, 0]
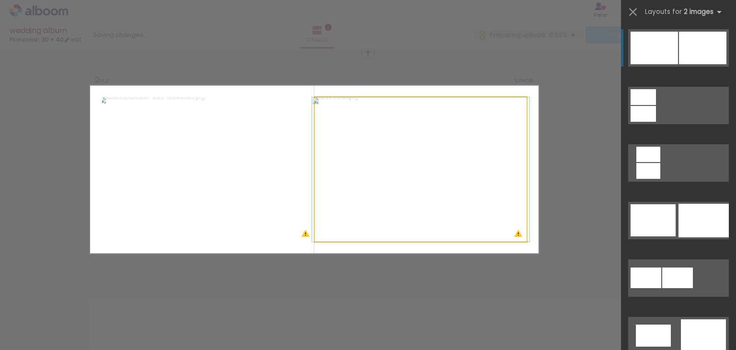
click at [359, 227] on quentale-photo at bounding box center [421, 169] width 212 height 145
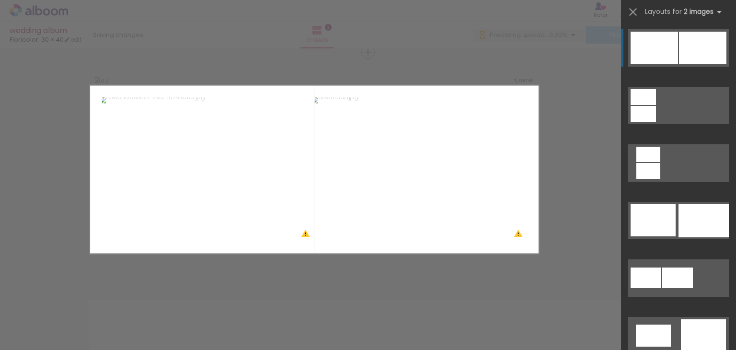
click at [322, 250] on quentale-layouter at bounding box center [314, 169] width 448 height 168
drag, startPoint x: 372, startPoint y: 162, endPoint x: 315, endPoint y: 163, distance: 57.0
click at [315, 163] on quentale-photo at bounding box center [421, 169] width 212 height 145
click at [632, 15] on iron-icon at bounding box center [632, 11] width 13 height 13
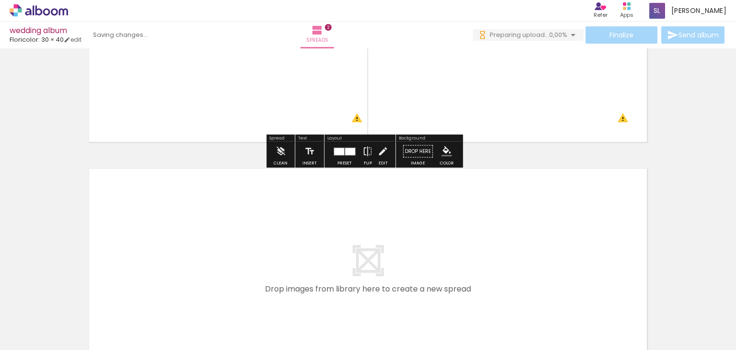
scroll to position [390, 0]
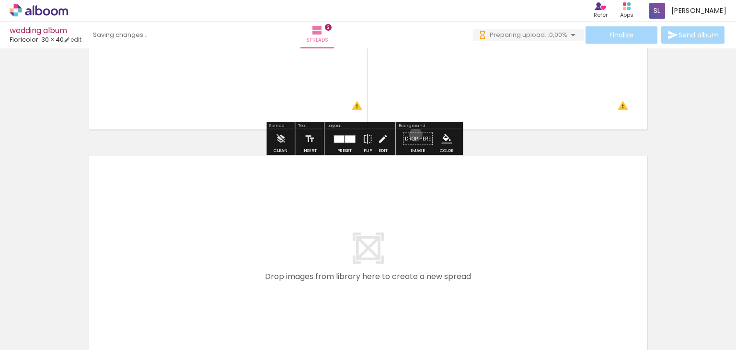
click at [414, 134] on paper-button "Drop here Image" at bounding box center [417, 141] width 34 height 24
click at [444, 140] on iron-icon "color picker" at bounding box center [446, 139] width 11 height 11
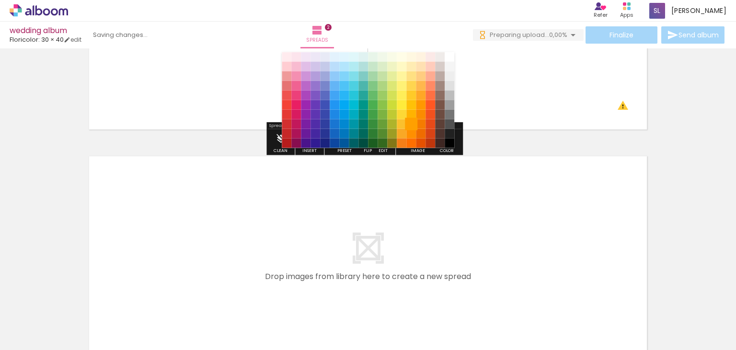
click at [412, 121] on paper-item "#ffa000" at bounding box center [412, 124] width 10 height 10
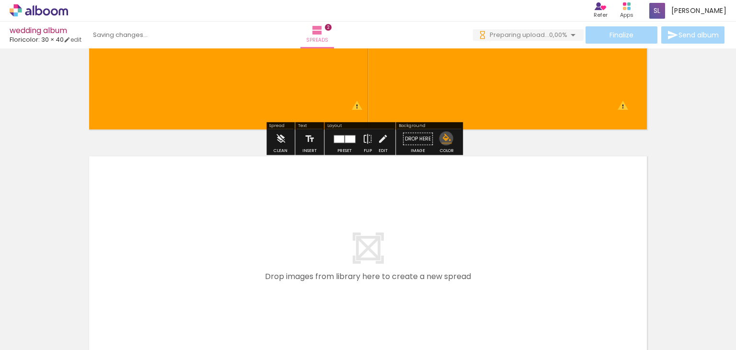
click at [444, 138] on iron-icon "color picker" at bounding box center [446, 139] width 11 height 11
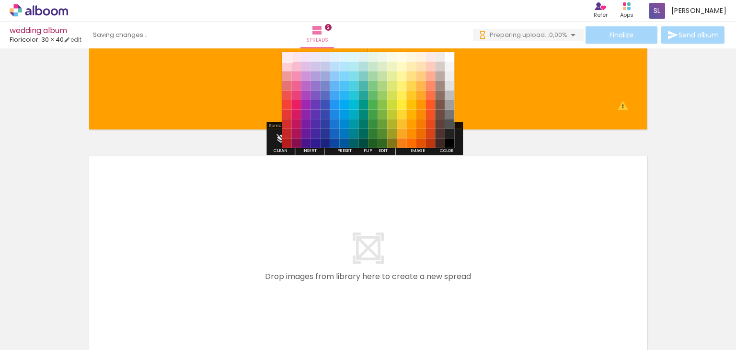
click at [284, 54] on paper-item "#ffebee" at bounding box center [287, 57] width 10 height 10
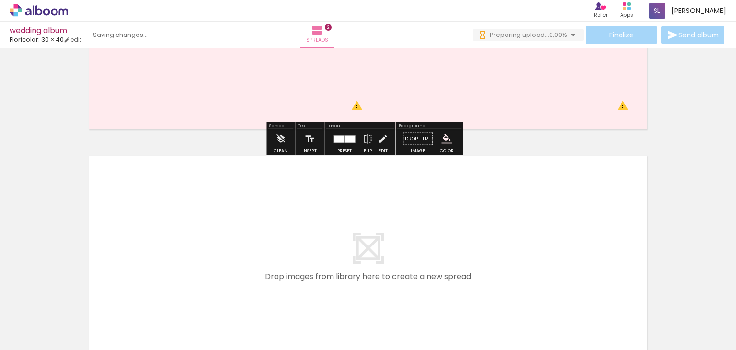
click at [451, 143] on paper-menu-button "#ffebee #ffcdd2 #ef9a9a #e57373 #ef5350 #f44336 #e53935 #d32f2f #c62828 #b71c1c…" at bounding box center [446, 139] width 18 height 18
click at [445, 134] on iron-icon "color picker" at bounding box center [446, 139] width 11 height 11
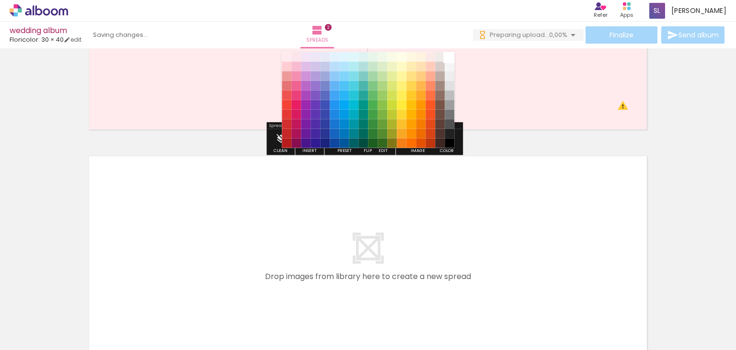
click at [450, 58] on paper-item "#ffffff" at bounding box center [450, 57] width 10 height 10
click at [450, 58] on div "#ffebee #ffcdd2 #ef9a9a #e57373 #ef5350 #f44336 #e53935 #d32f2f #c62828 #b71c1c…" at bounding box center [368, 105] width 172 height 96
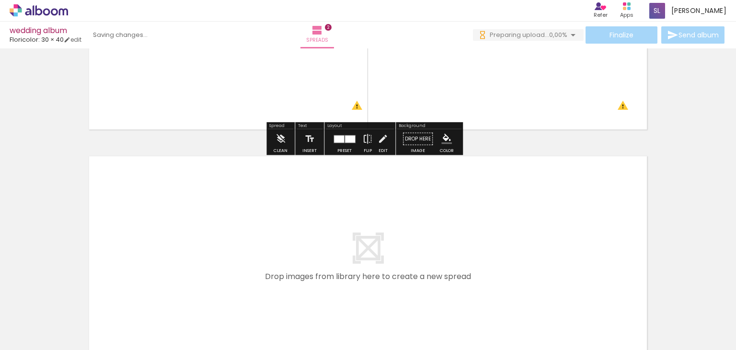
click at [408, 137] on paper-button "Drop here Image" at bounding box center [417, 141] width 34 height 24
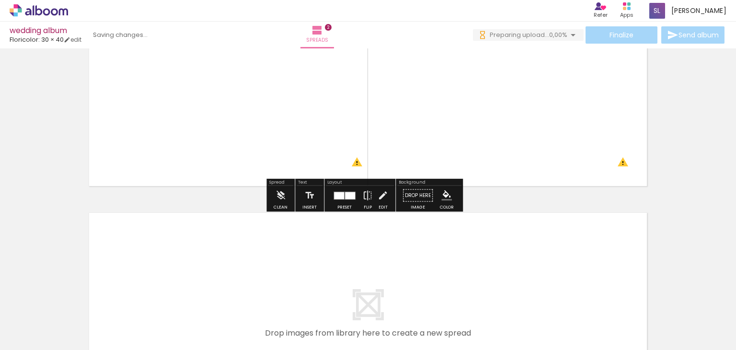
scroll to position [335, 0]
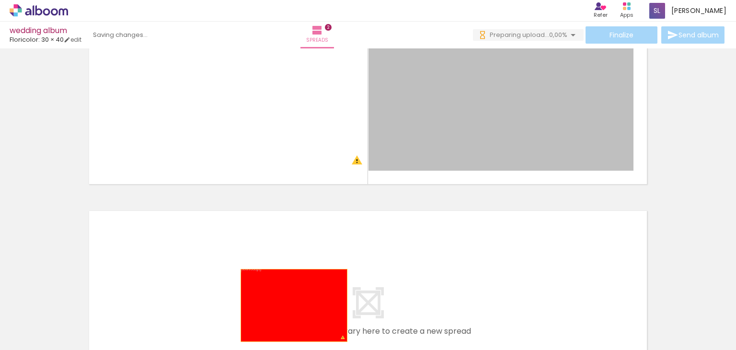
drag, startPoint x: 500, startPoint y: 96, endPoint x: 289, endPoint y: 305, distance: 296.6
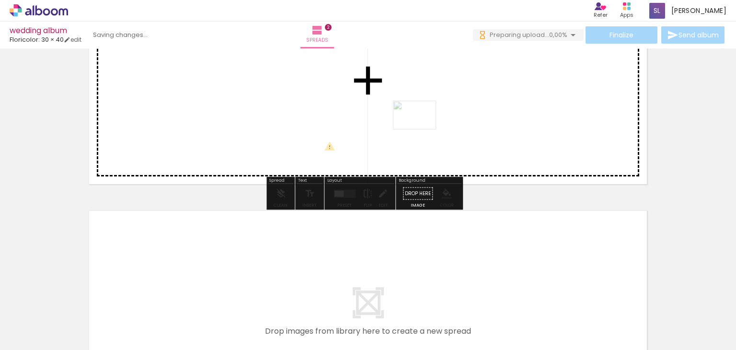
drag, startPoint x: 147, startPoint y: 326, endPoint x: 421, endPoint y: 129, distance: 337.4
click at [421, 129] on quentale-workspace at bounding box center [368, 175] width 736 height 350
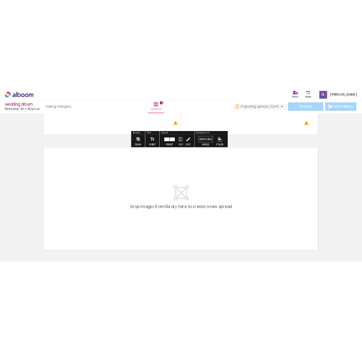
scroll to position [431, 0]
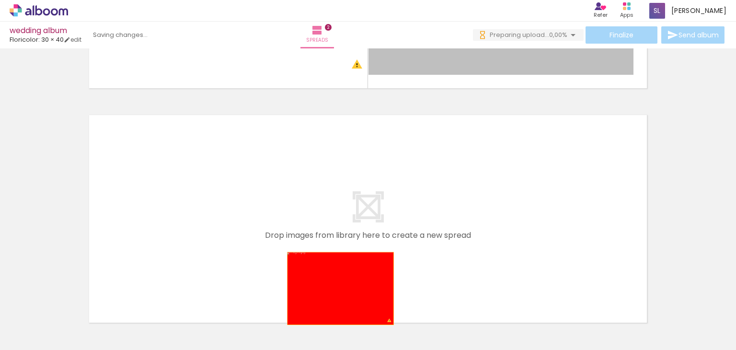
drag, startPoint x: 465, startPoint y: 101, endPoint x: 337, endPoint y: 324, distance: 257.4
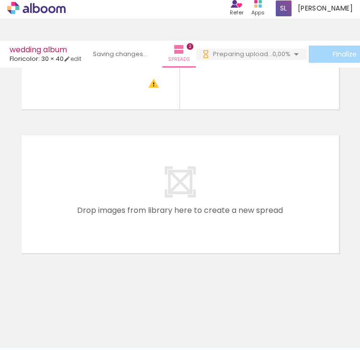
scroll to position [5, 0]
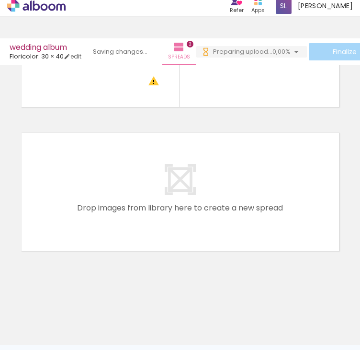
click at [134, 300] on div at bounding box center [140, 313] width 47 height 32
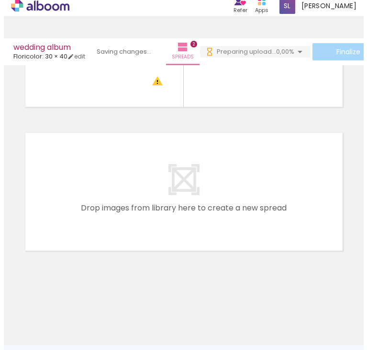
scroll to position [0, 0]
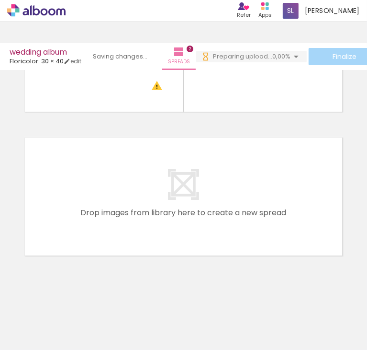
click at [125, 296] on iron-icon at bounding box center [120, 298] width 10 height 10
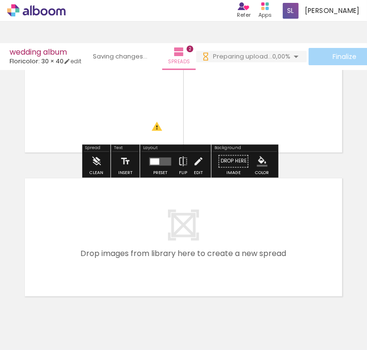
scroll to position [192, 0]
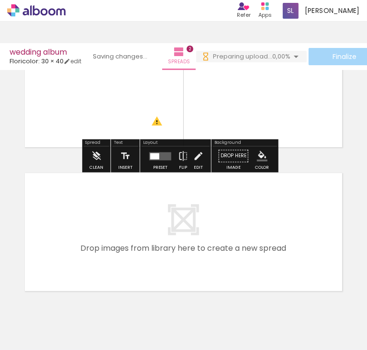
click at [137, 305] on div at bounding box center [140, 318] width 47 height 32
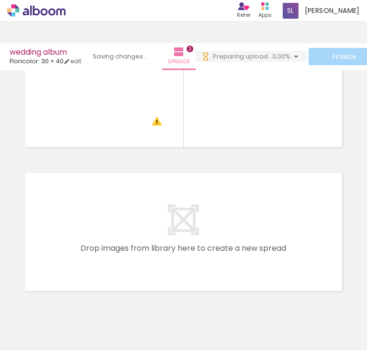
click at [158, 316] on div at bounding box center [140, 318] width 47 height 32
drag, startPoint x: 157, startPoint y: 311, endPoint x: 252, endPoint y: 53, distance: 275.4
click at [125, 300] on iron-icon at bounding box center [120, 298] width 10 height 10
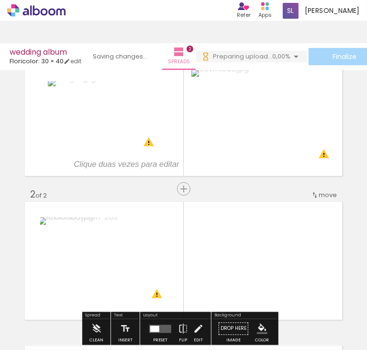
scroll to position [0, 0]
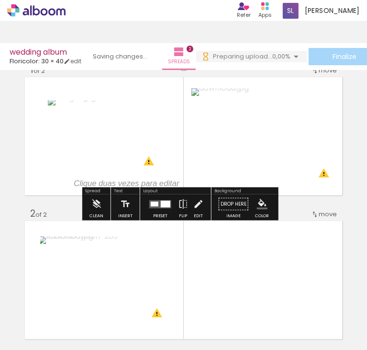
click at [225, 218] on paper-button "Drop here Image" at bounding box center [233, 206] width 34 height 24
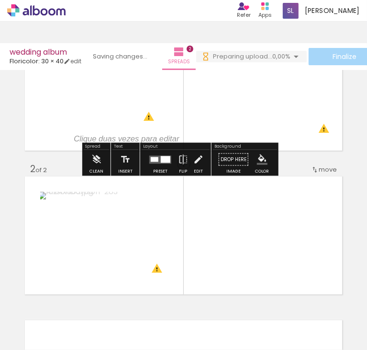
scroll to position [48, 0]
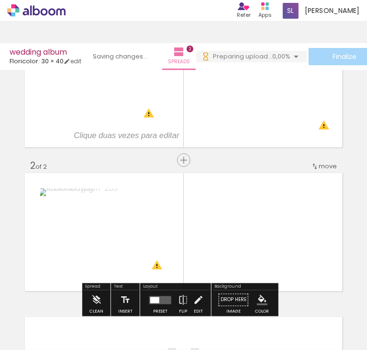
click at [225, 218] on quentale-layouter at bounding box center [183, 232] width 319 height 120
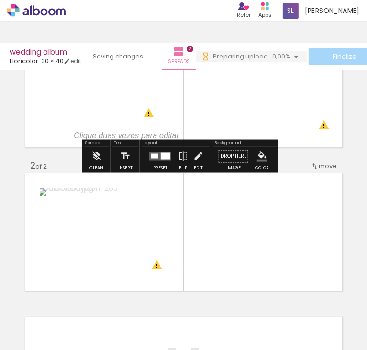
click at [162, 157] on div at bounding box center [166, 155] width 10 height 7
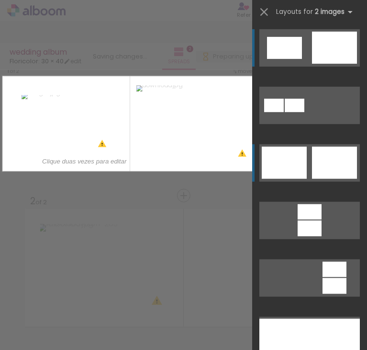
scroll to position [0, 0]
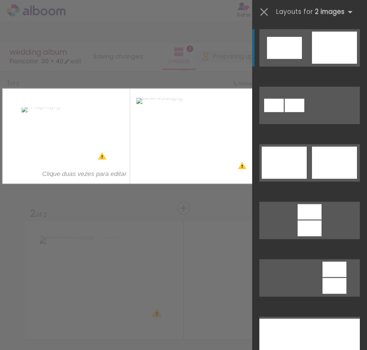
click at [283, 52] on div at bounding box center [284, 48] width 35 height 22
click at [276, 39] on div at bounding box center [284, 48] width 35 height 22
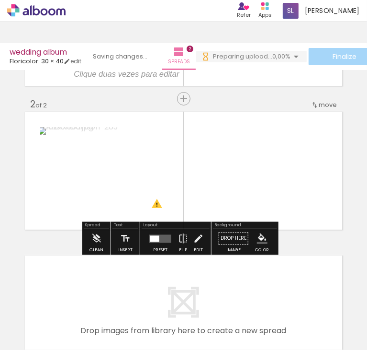
scroll to position [144, 0]
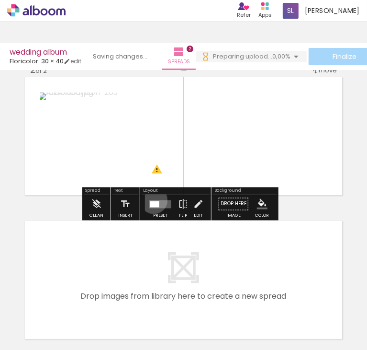
click at [153, 200] on quentale-layouter at bounding box center [160, 204] width 22 height 8
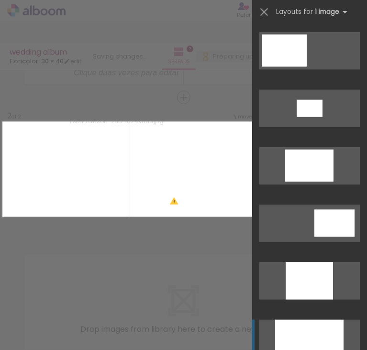
scroll to position [383, 0]
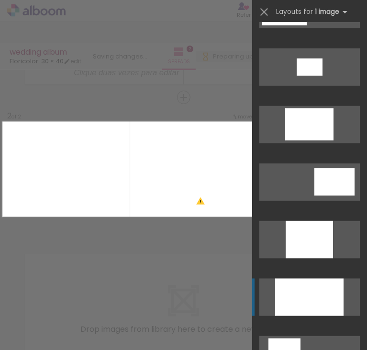
click at [299, 303] on div at bounding box center [309, 296] width 68 height 37
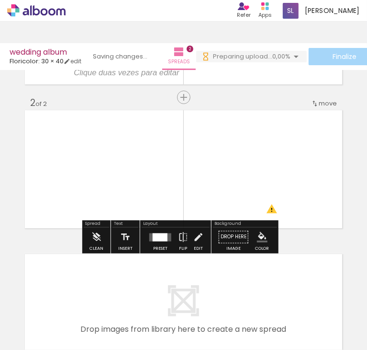
click at [308, 198] on quentale-layouter at bounding box center [183, 169] width 319 height 120
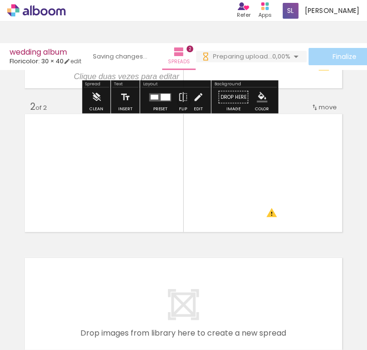
scroll to position [83, 0]
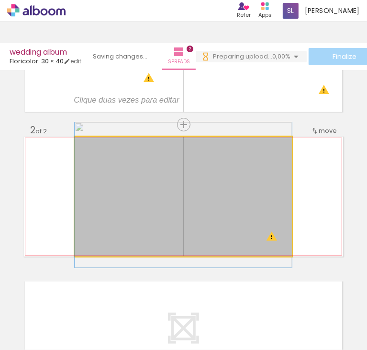
drag, startPoint x: 213, startPoint y: 185, endPoint x: 308, endPoint y: 163, distance: 98.3
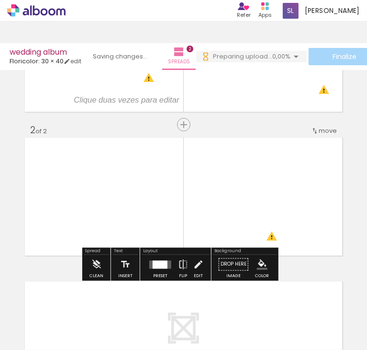
click at [320, 164] on quentale-layouter at bounding box center [183, 196] width 319 height 120
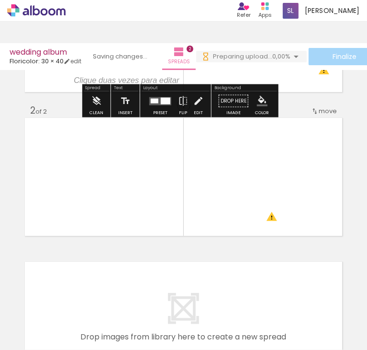
scroll to position [144, 0]
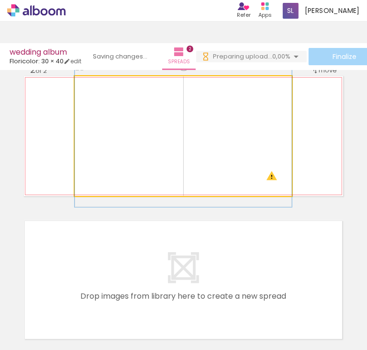
click at [260, 152] on quentale-photo at bounding box center [183, 136] width 217 height 120
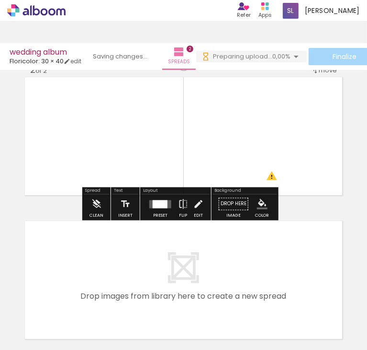
click at [293, 142] on quentale-layouter at bounding box center [183, 136] width 319 height 120
click at [156, 202] on div at bounding box center [160, 204] width 15 height 8
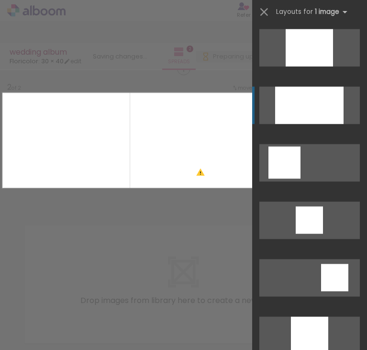
scroll to position [0, 0]
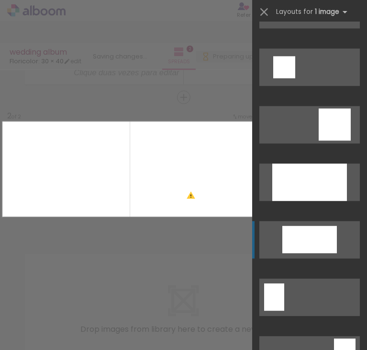
click at [287, 240] on div at bounding box center [310, 239] width 55 height 27
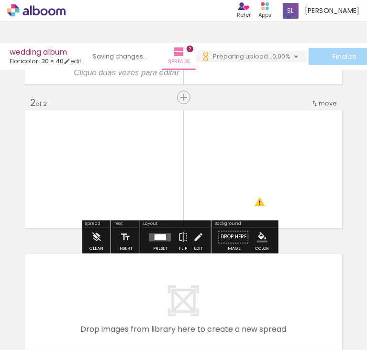
click at [167, 235] on quentale-layouter at bounding box center [160, 237] width 22 height 8
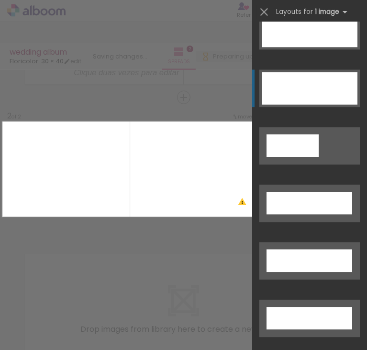
click at [294, 96] on div at bounding box center [310, 88] width 96 height 33
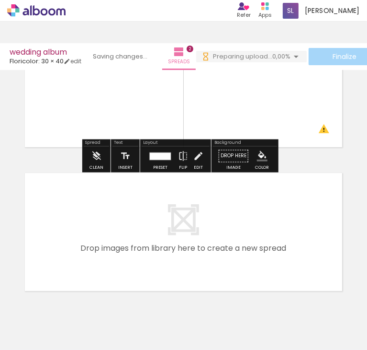
click at [343, 162] on div "Add spread 1 of 2 Add spread 2 of 2 Designbox will upscale your image in 446% w…" at bounding box center [183, 75] width 367 height 431
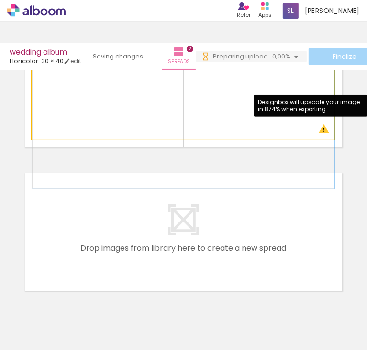
click at [320, 131] on quentale-photo at bounding box center [183, 87] width 303 height 103
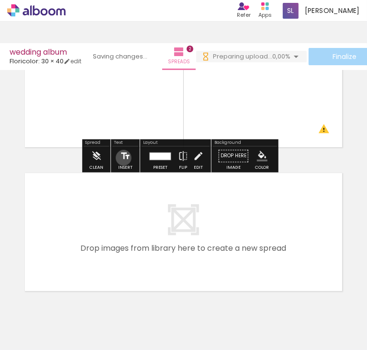
click at [123, 158] on iron-icon at bounding box center [125, 156] width 11 height 19
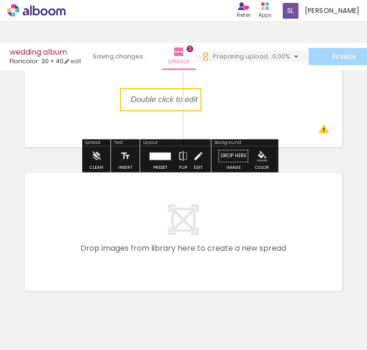
drag, startPoint x: 167, startPoint y: 87, endPoint x: 169, endPoint y: 98, distance: 11.7
click at [169, 98] on quentale-selection at bounding box center [160, 99] width 81 height 23
drag, startPoint x: 186, startPoint y: 94, endPoint x: 162, endPoint y: 106, distance: 26.3
click at [163, 107] on quentale-selection at bounding box center [160, 99] width 81 height 23
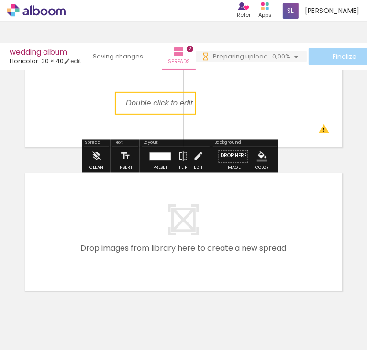
click at [157, 103] on quentale-selection at bounding box center [155, 102] width 81 height 23
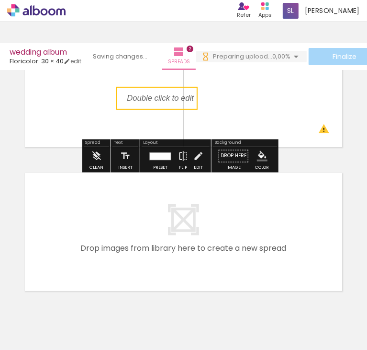
click at [156, 88] on quentale-selection at bounding box center [156, 98] width 81 height 23
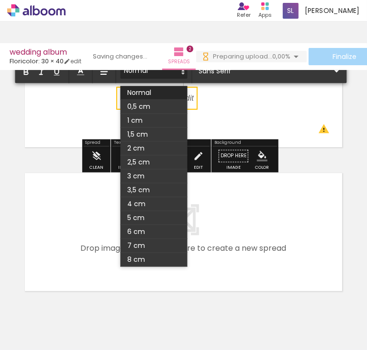
click at [156, 88] on span at bounding box center [154, 93] width 67 height 14
click at [305, 161] on div "Add spread 1 of 2 Add spread 2 of 2 Designbox will upscale your image in 446% w…" at bounding box center [183, 75] width 367 height 431
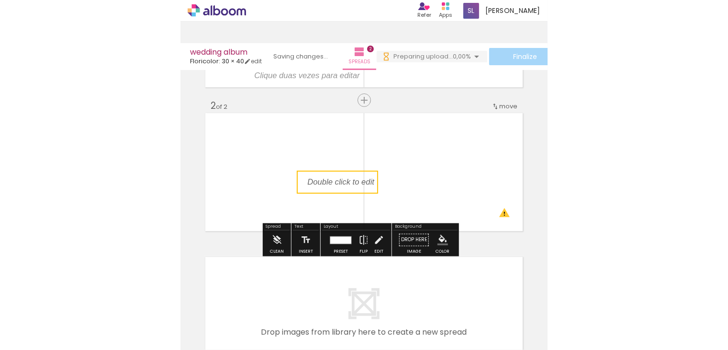
scroll to position [96, 0]
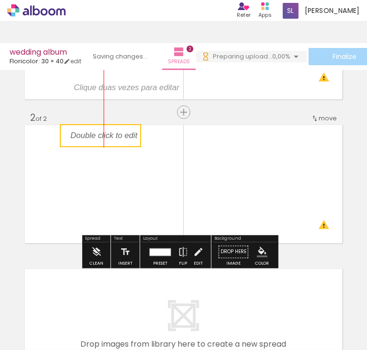
drag, startPoint x: 174, startPoint y: 191, endPoint x: 116, endPoint y: 109, distance: 100.3
click at [116, 109] on div "Add spread 1 of 2 Add spread 2 of 2 Designbox will upscale your image in 446% w…" at bounding box center [183, 171] width 367 height 431
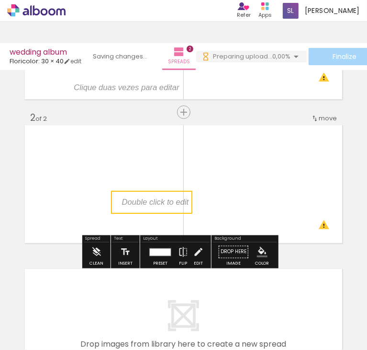
drag, startPoint x: 117, startPoint y: 127, endPoint x: 168, endPoint y: 193, distance: 83.2
click at [168, 193] on quentale-selection at bounding box center [151, 202] width 81 height 23
drag, startPoint x: 168, startPoint y: 193, endPoint x: 134, endPoint y: 199, distance: 35.1
click at [134, 199] on quentale-selection at bounding box center [151, 202] width 81 height 23
click at [128, 189] on quentale-layouter at bounding box center [183, 184] width 319 height 120
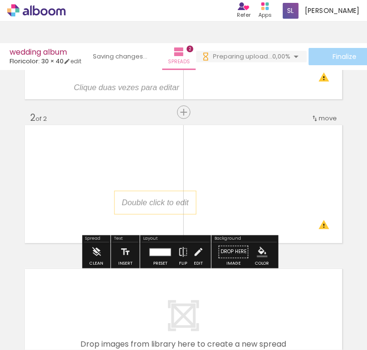
click at [130, 192] on div at bounding box center [155, 202] width 81 height 23
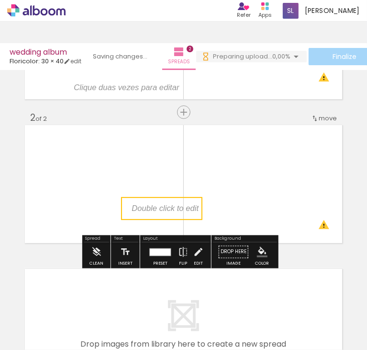
drag, startPoint x: 146, startPoint y: 196, endPoint x: 155, endPoint y: 202, distance: 11.2
click at [155, 202] on quentale-selection at bounding box center [161, 208] width 81 height 23
click at [127, 260] on iron-icon at bounding box center [125, 251] width 11 height 19
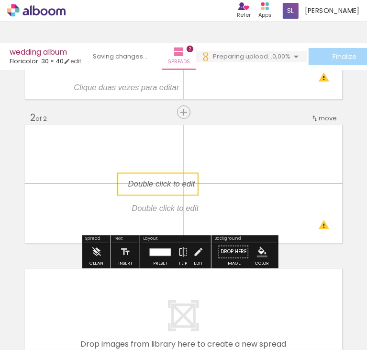
click at [165, 178] on quentale-selection at bounding box center [157, 183] width 81 height 23
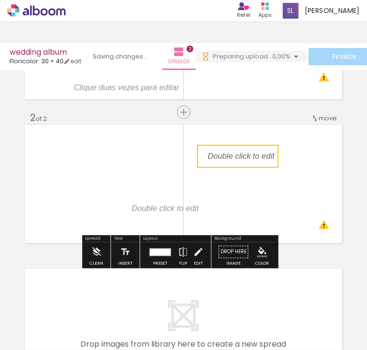
drag, startPoint x: 165, startPoint y: 178, endPoint x: 244, endPoint y: 150, distance: 84.2
click at [244, 150] on quentale-selection at bounding box center [237, 156] width 81 height 23
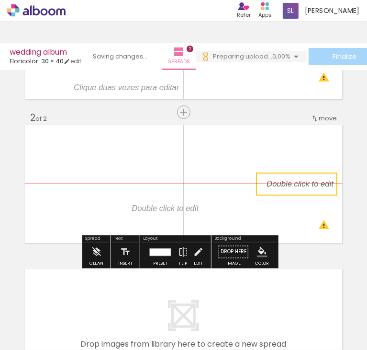
drag, startPoint x: 244, startPoint y: 164, endPoint x: 304, endPoint y: 189, distance: 64.8
click at [304, 190] on quentale-selection at bounding box center [296, 183] width 81 height 23
click at [306, 187] on quentale-selection at bounding box center [298, 183] width 81 height 23
drag, startPoint x: 322, startPoint y: 175, endPoint x: 314, endPoint y: 171, distance: 8.6
click at [314, 171] on div "Add spread 1 of 2 Add spread 2 of 2 Designbox will upscale your image in 446% w…" at bounding box center [183, 171] width 367 height 431
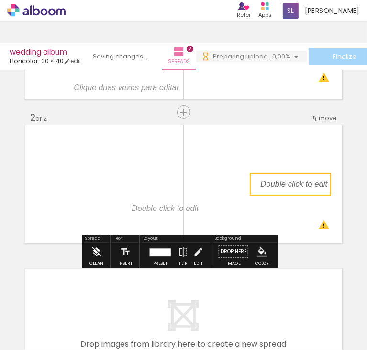
click at [96, 250] on iron-icon at bounding box center [96, 251] width 11 height 19
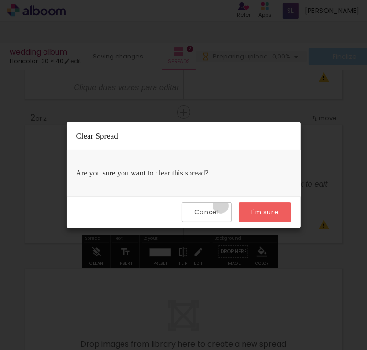
click at [222, 205] on paper-button "Cancel" at bounding box center [207, 212] width 50 height 20
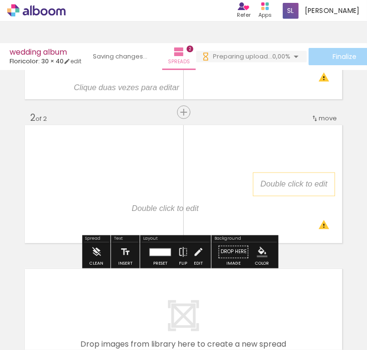
click at [268, 188] on p at bounding box center [300, 183] width 81 height 11
